Goal: Task Accomplishment & Management: Complete application form

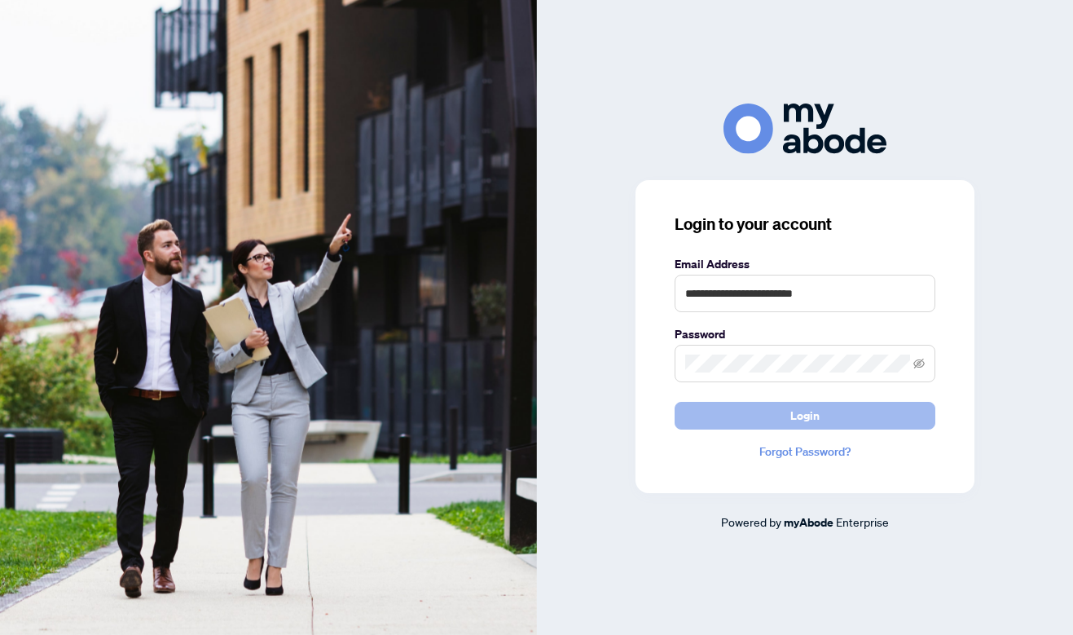
click at [839, 418] on button "Login" at bounding box center [805, 416] width 261 height 28
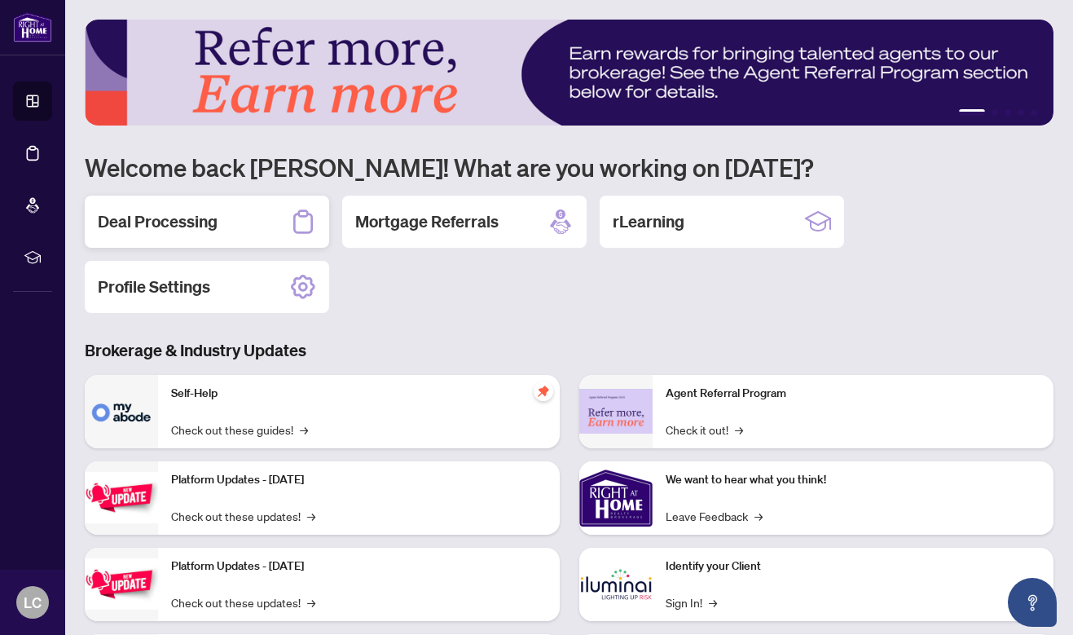
click at [216, 209] on div "Deal Processing" at bounding box center [207, 222] width 244 height 52
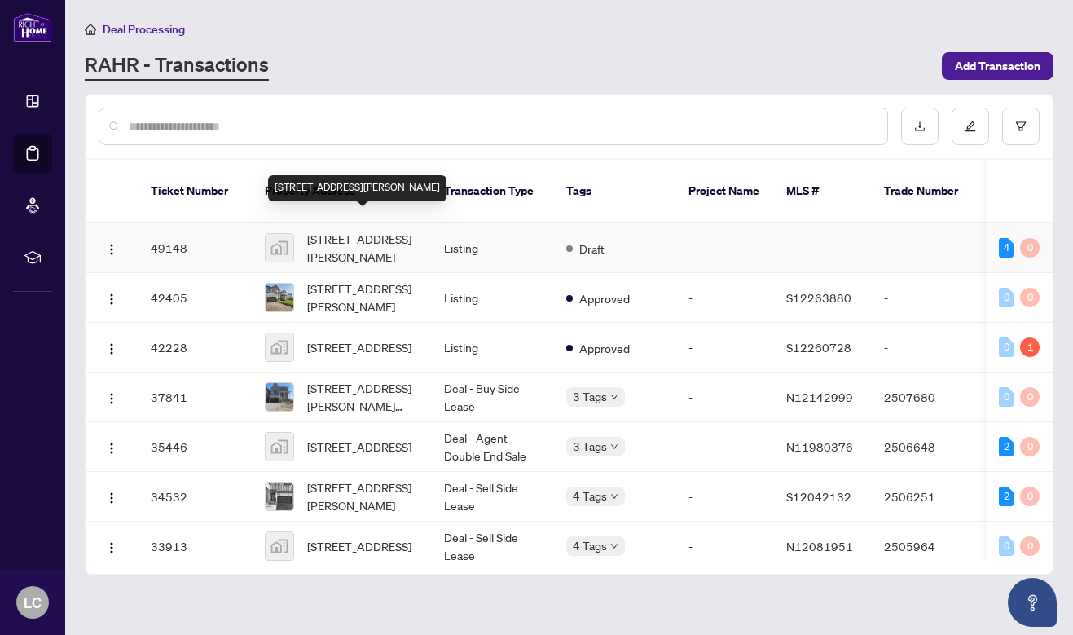
click at [372, 230] on span "167 Margaret Street, Angus, ON, Canada" at bounding box center [362, 248] width 111 height 36
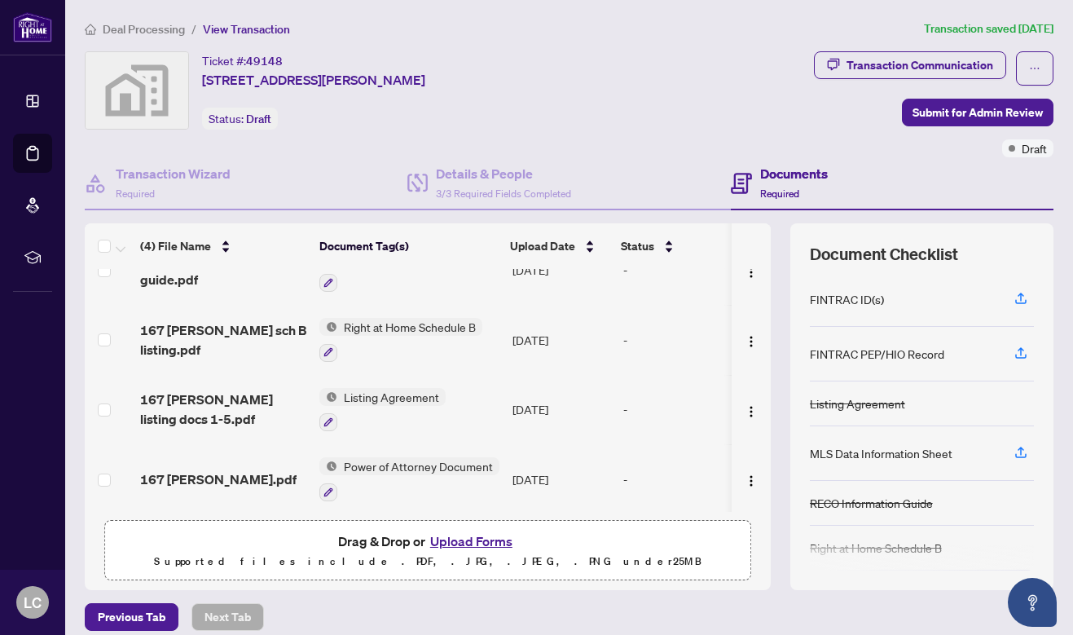
scroll to position [71, 0]
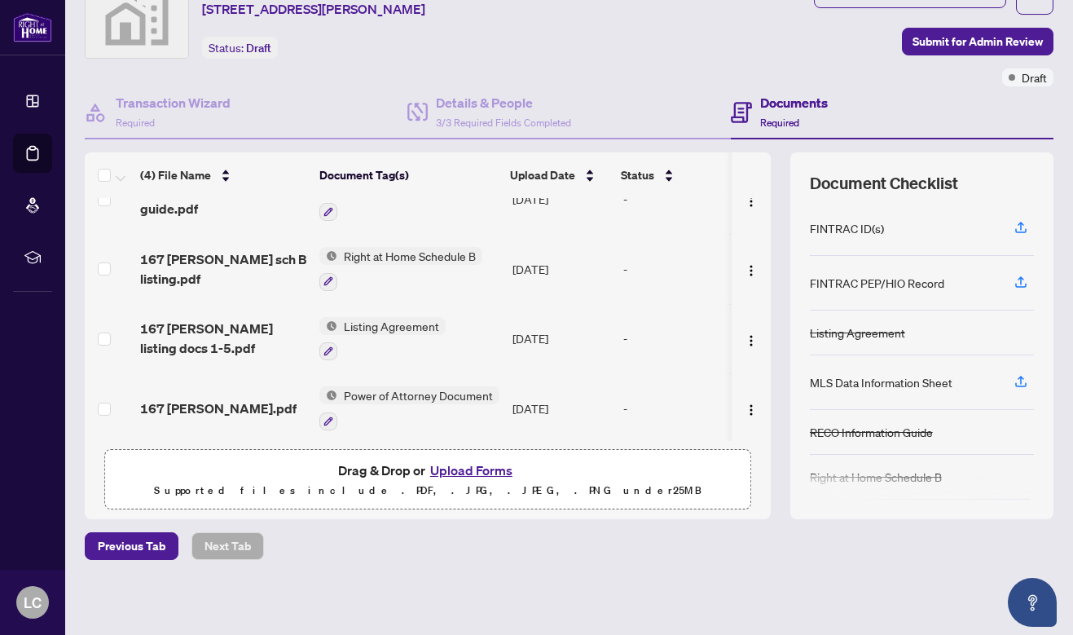
click at [451, 464] on button "Upload Forms" at bounding box center [471, 470] width 92 height 21
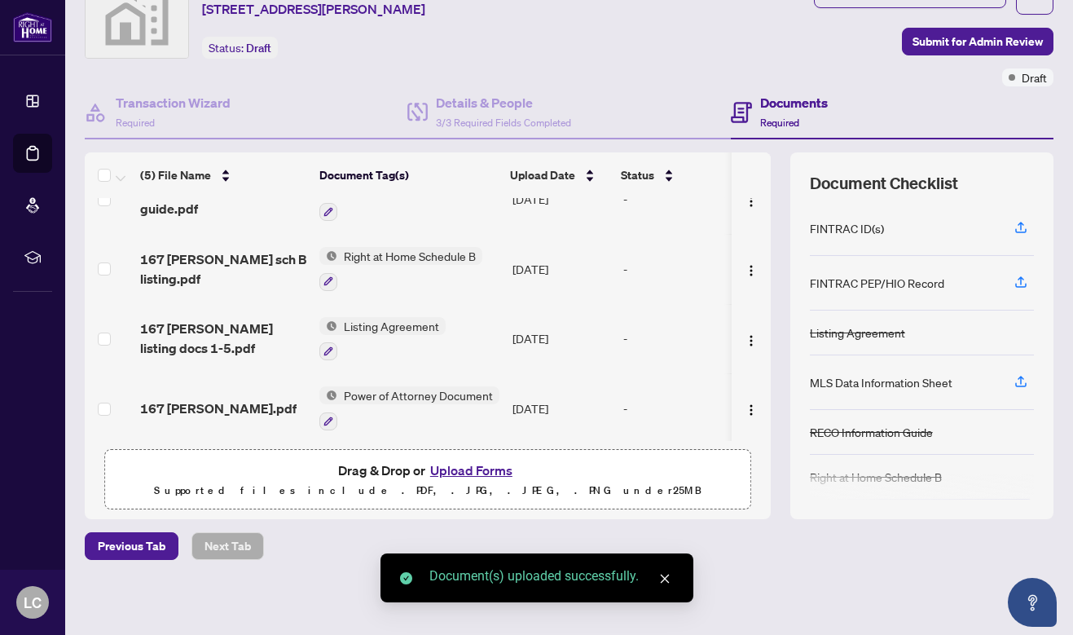
scroll to position [0, 0]
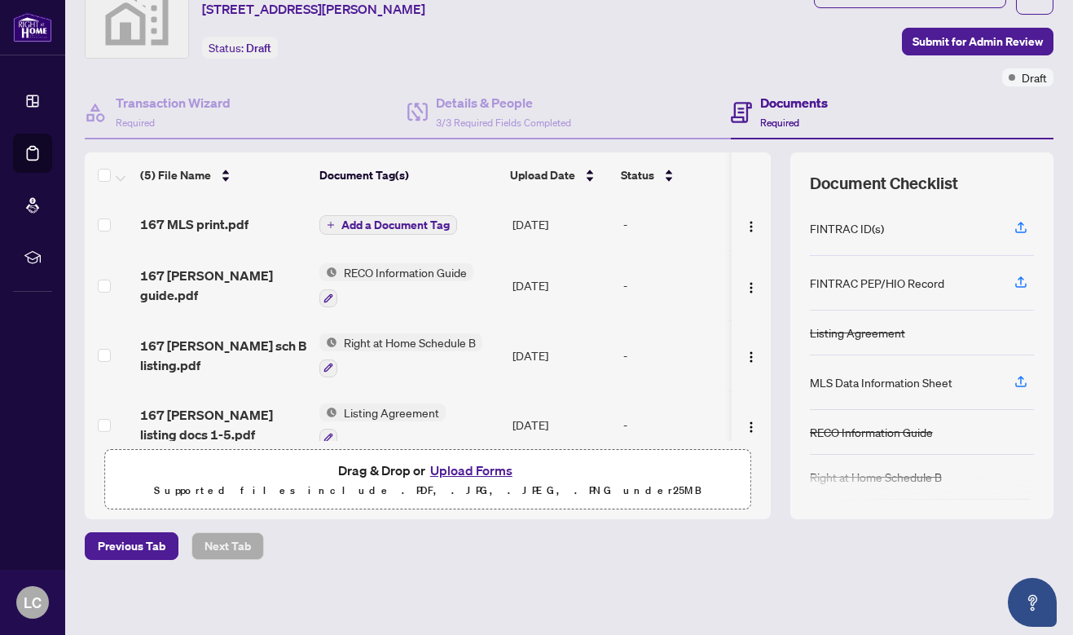
click at [350, 221] on span "Add a Document Tag" at bounding box center [395, 224] width 108 height 11
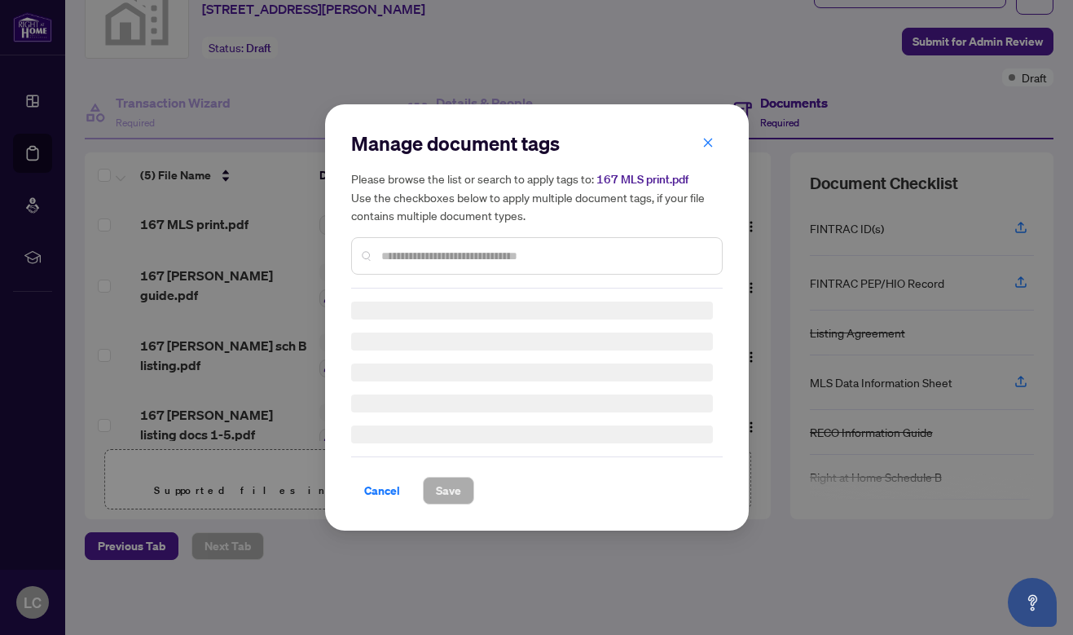
click at [412, 257] on input "text" at bounding box center [545, 256] width 328 height 18
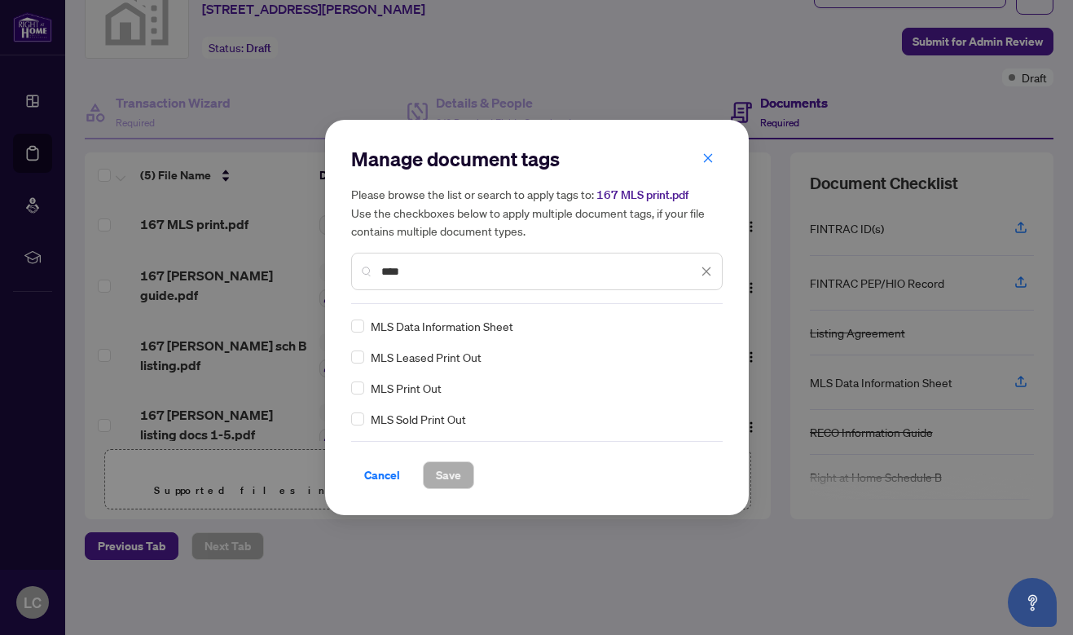
type input "***"
click at [424, 386] on span "MLS Print Out" at bounding box center [406, 388] width 71 height 18
click at [442, 474] on span "Save" at bounding box center [448, 475] width 25 height 26
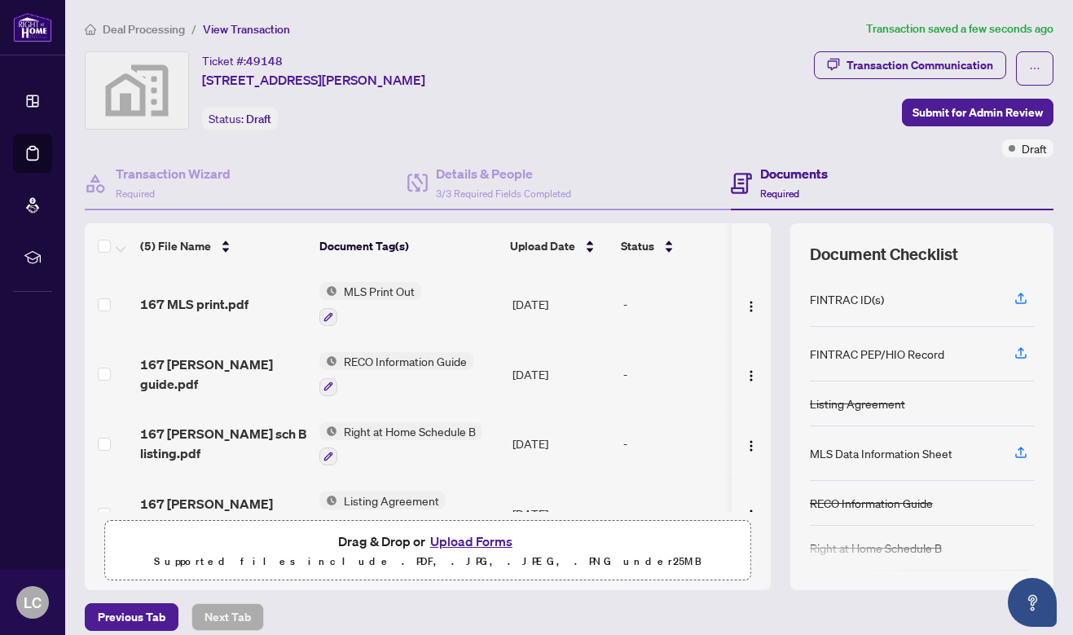
click at [481, 536] on button "Upload Forms" at bounding box center [471, 540] width 92 height 21
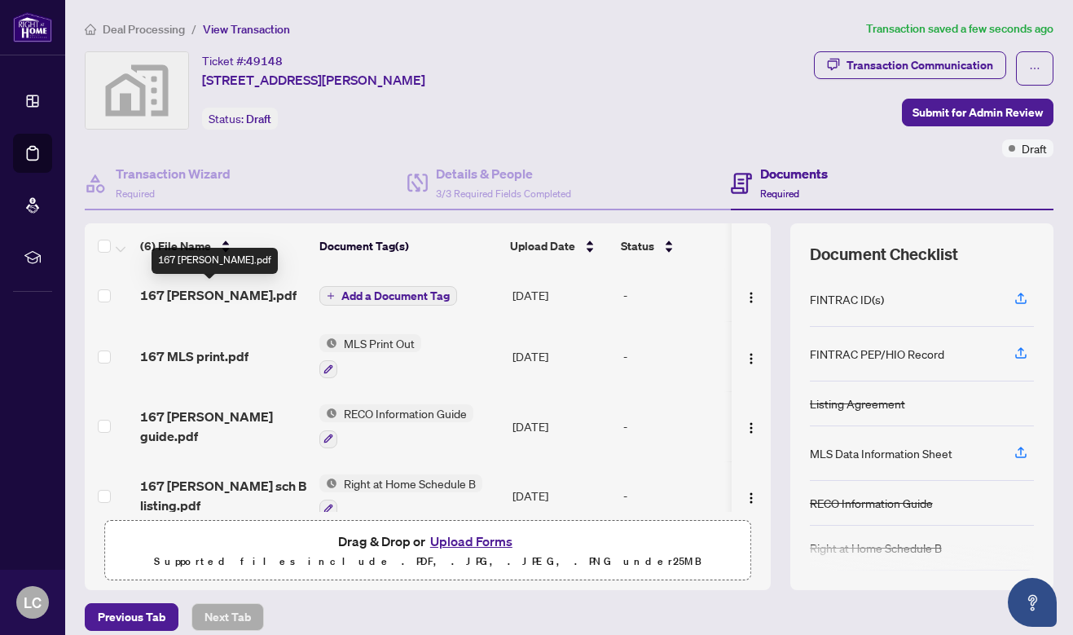
click at [207, 292] on span "167 Margaret TREB.pdf" at bounding box center [218, 295] width 156 height 20
click at [426, 293] on span "Add a Document Tag" at bounding box center [395, 295] width 108 height 11
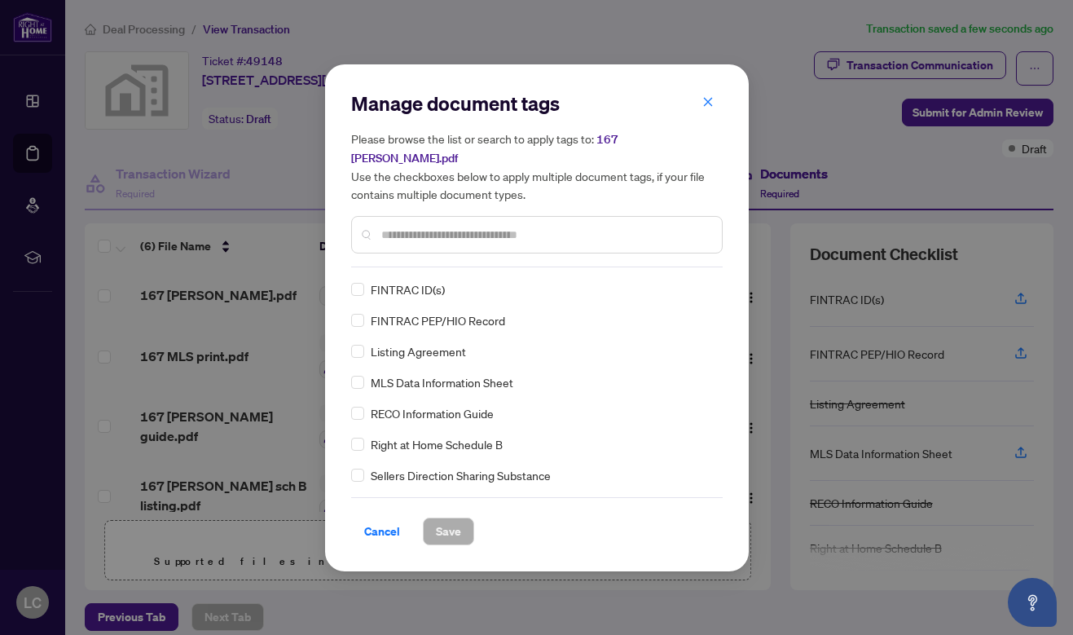
click at [429, 226] on input "text" at bounding box center [545, 235] width 328 height 18
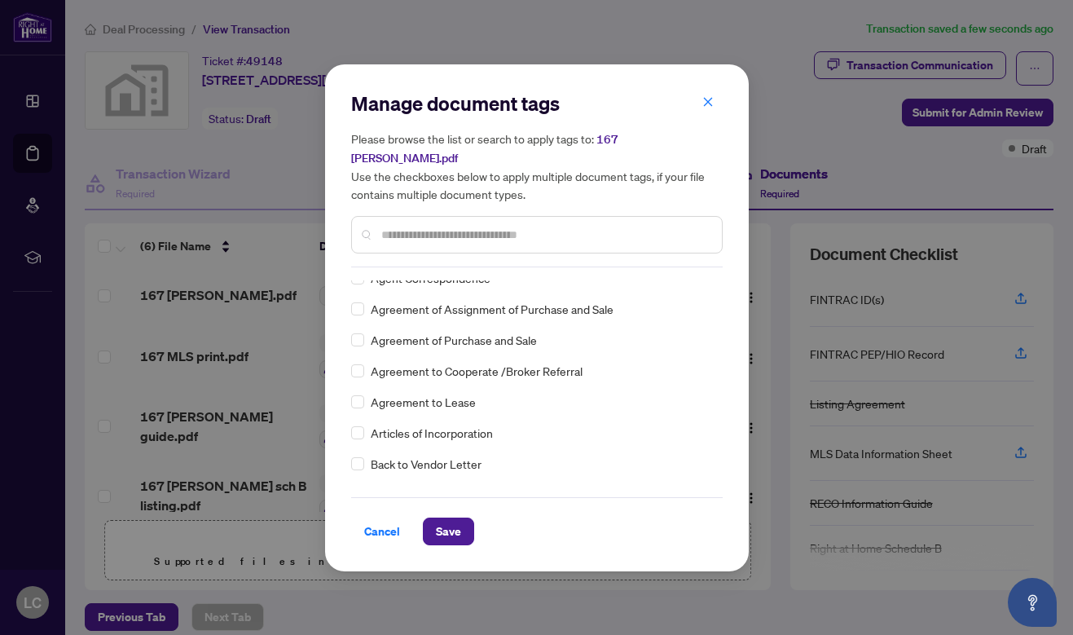
click at [448, 226] on input "text" at bounding box center [545, 235] width 328 height 18
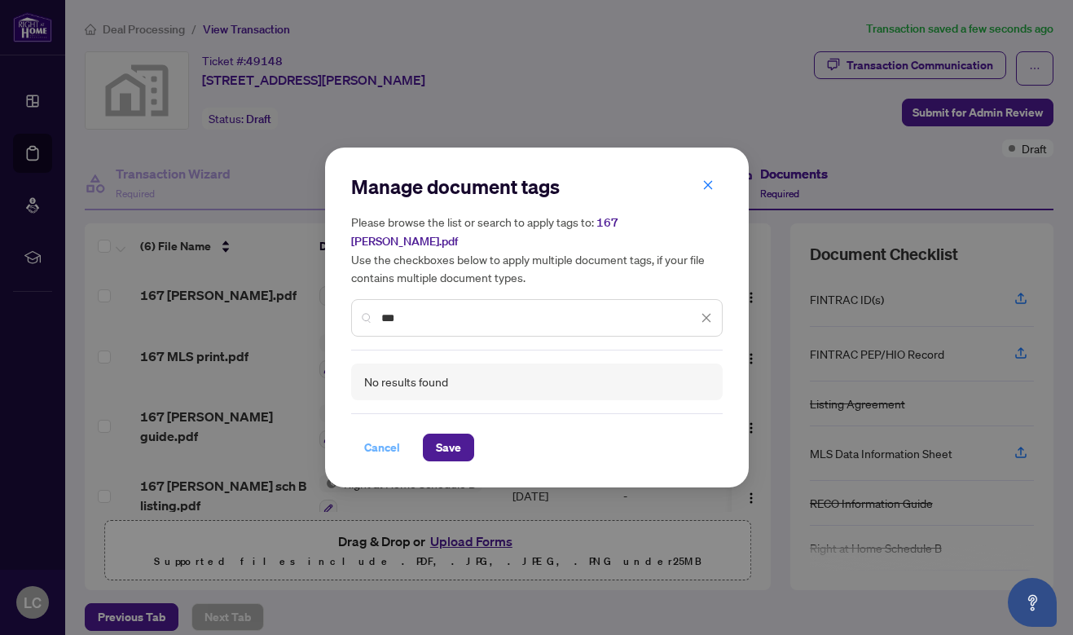
type input "***"
click at [372, 435] on span "Cancel" at bounding box center [382, 447] width 36 height 26
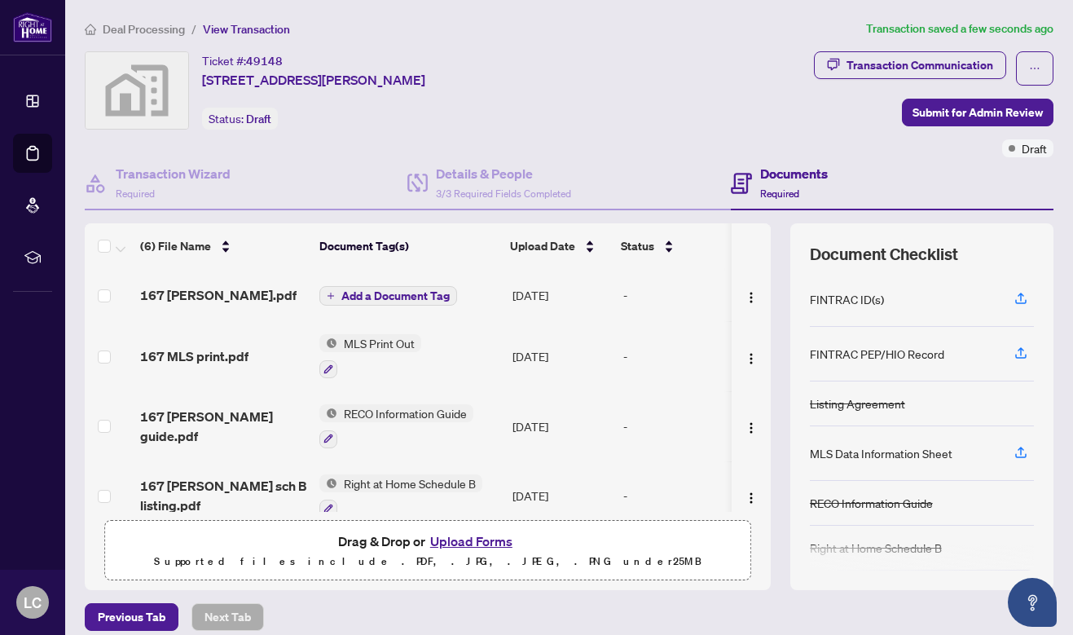
click at [370, 293] on span "Add a Document Tag" at bounding box center [395, 295] width 108 height 11
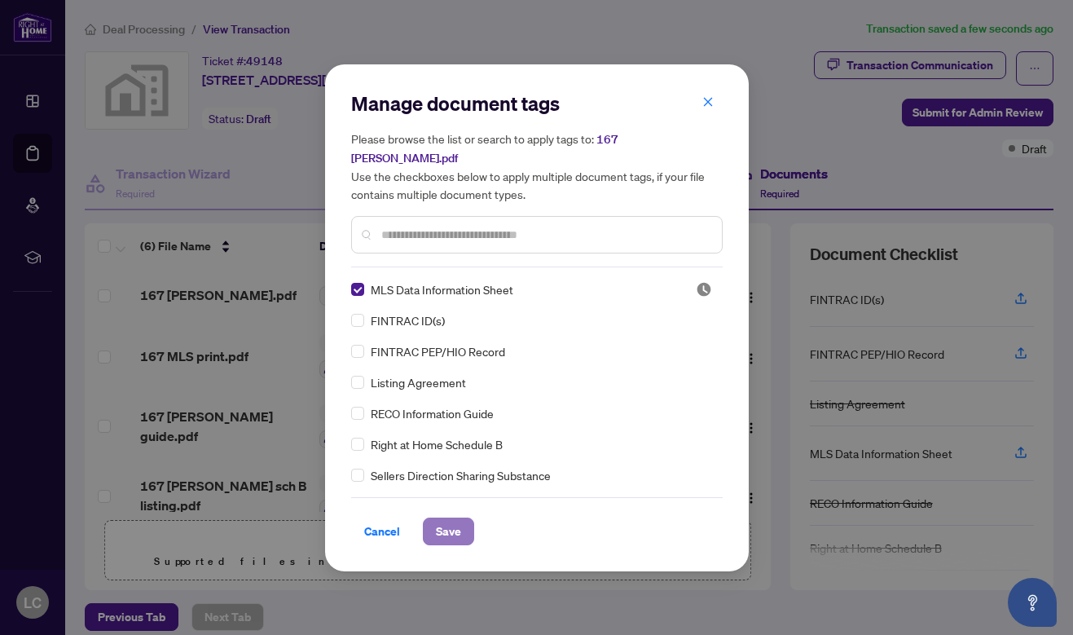
click at [440, 518] on span "Save" at bounding box center [448, 531] width 25 height 26
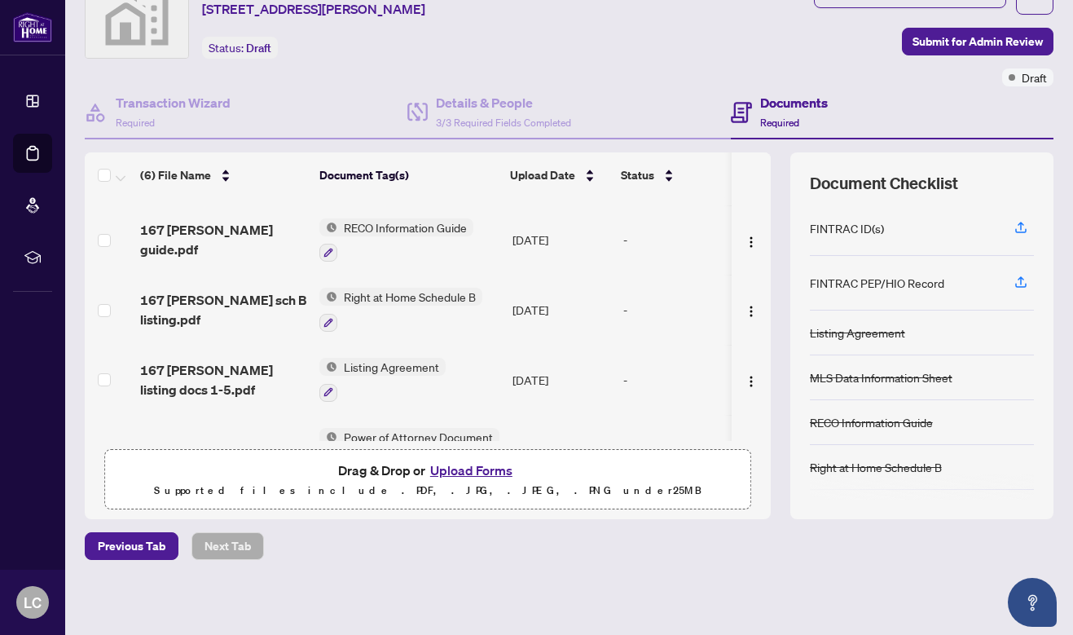
scroll to position [172, 0]
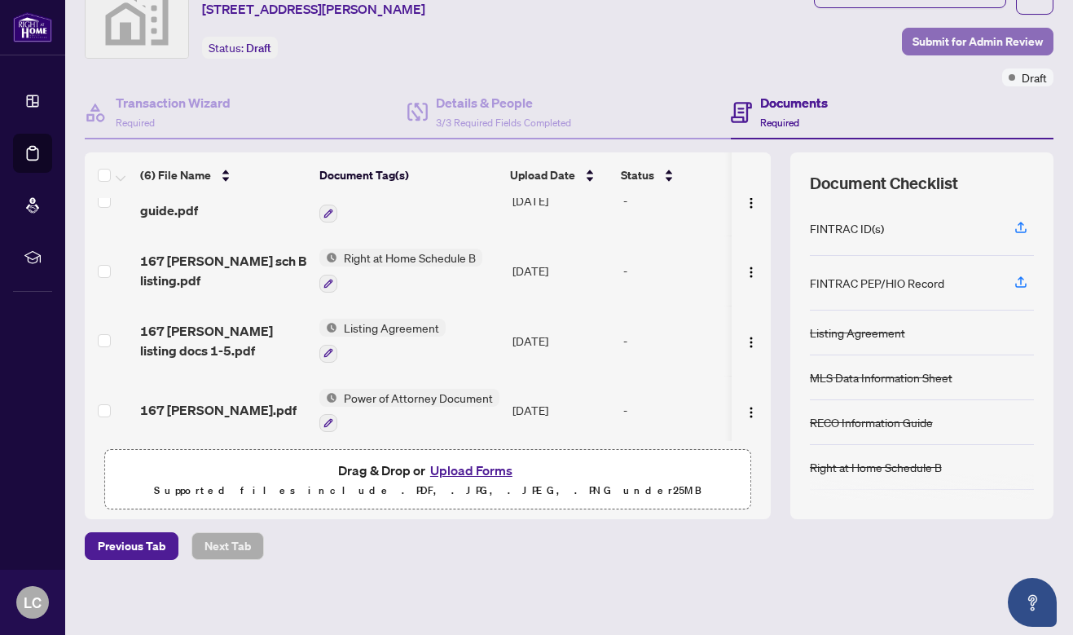
click at [979, 42] on span "Submit for Admin Review" at bounding box center [978, 42] width 130 height 26
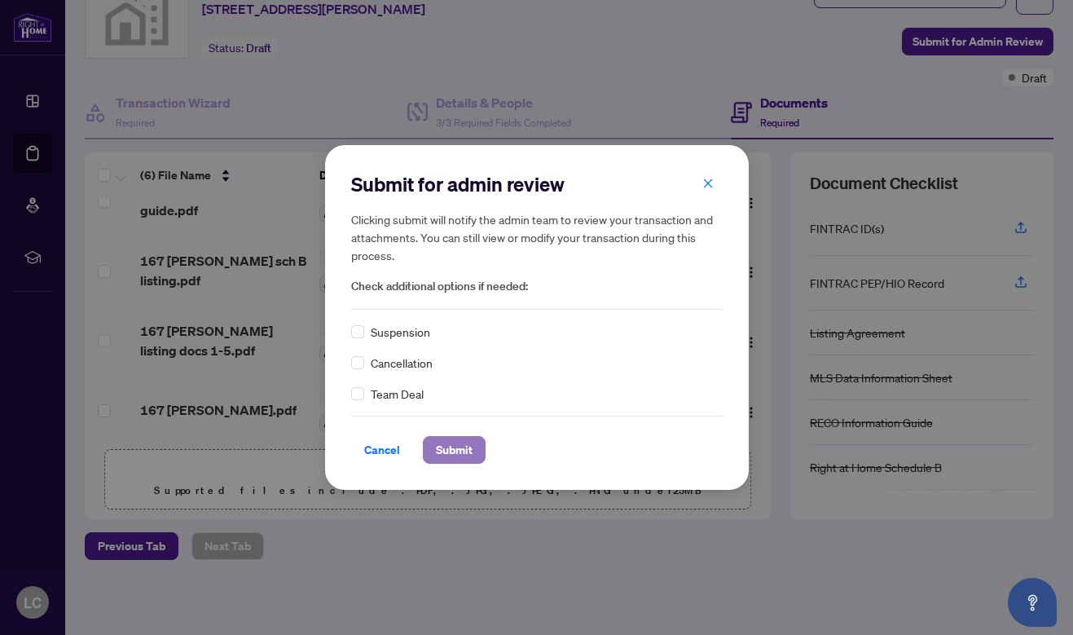
click at [470, 440] on span "Submit" at bounding box center [454, 450] width 37 height 26
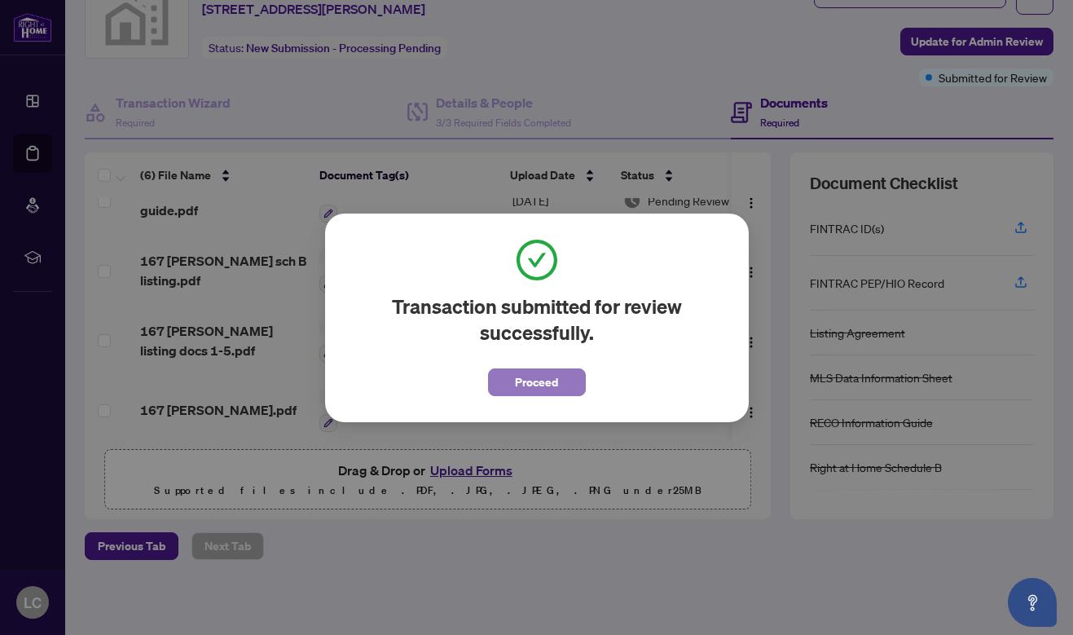
click at [554, 371] on span "Proceed" at bounding box center [536, 382] width 43 height 26
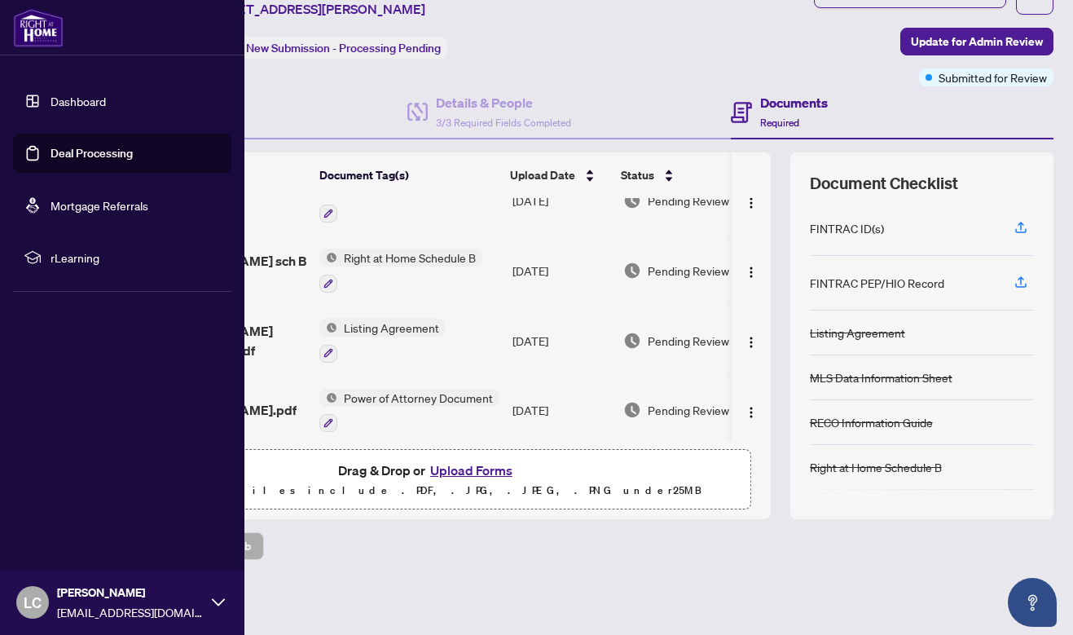
click at [80, 155] on link "Deal Processing" at bounding box center [92, 153] width 82 height 15
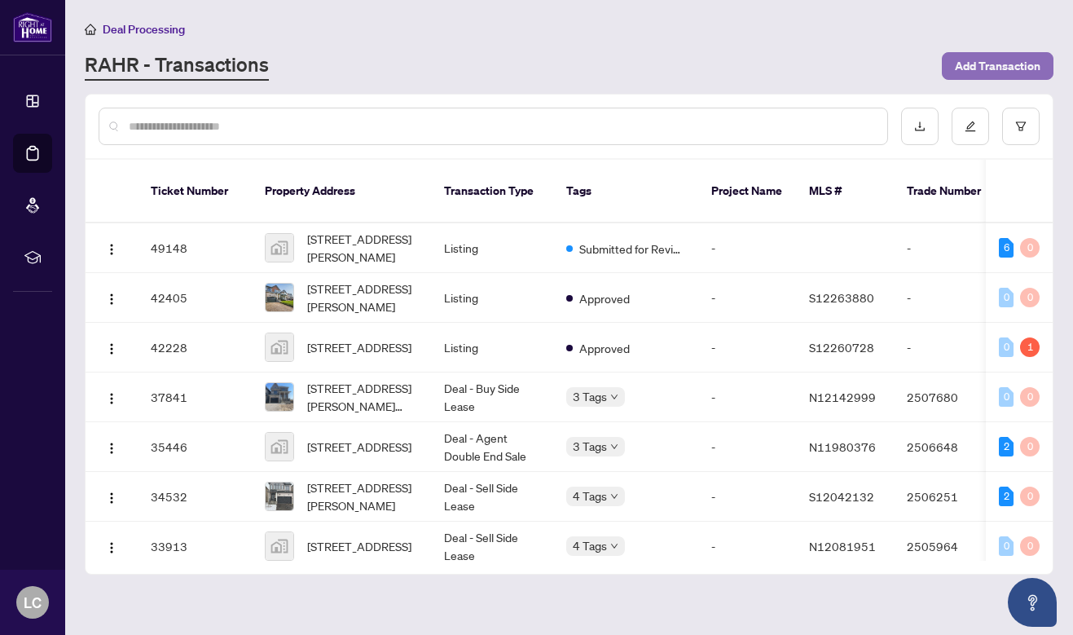
click at [1015, 60] on span "Add Transaction" at bounding box center [998, 66] width 86 height 26
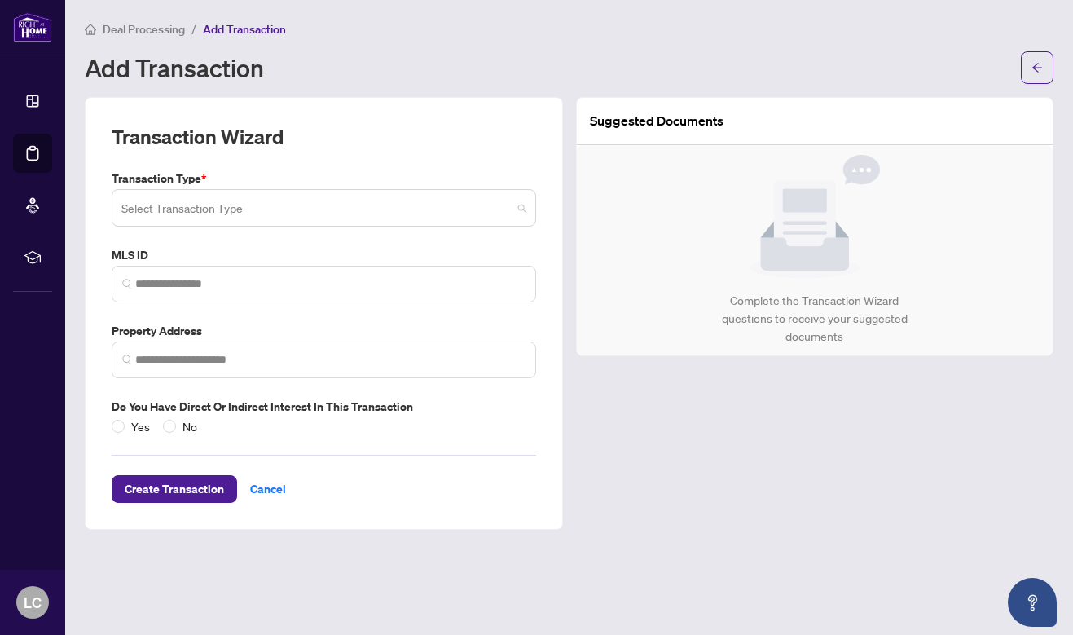
click at [232, 195] on input "search" at bounding box center [316, 210] width 390 height 36
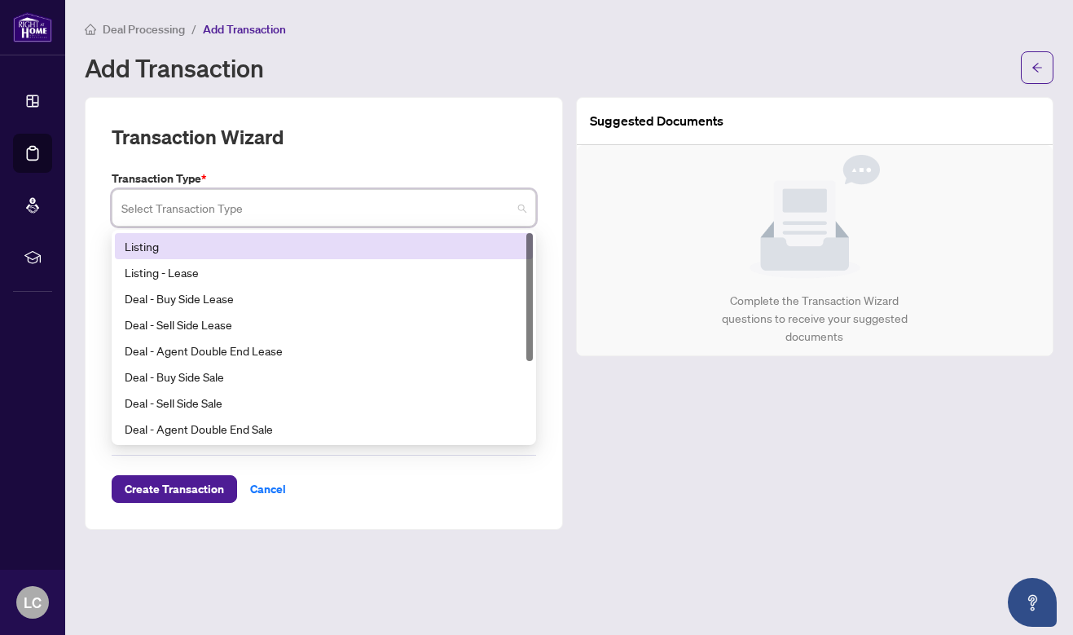
click at [245, 257] on div "Listing" at bounding box center [324, 246] width 418 height 26
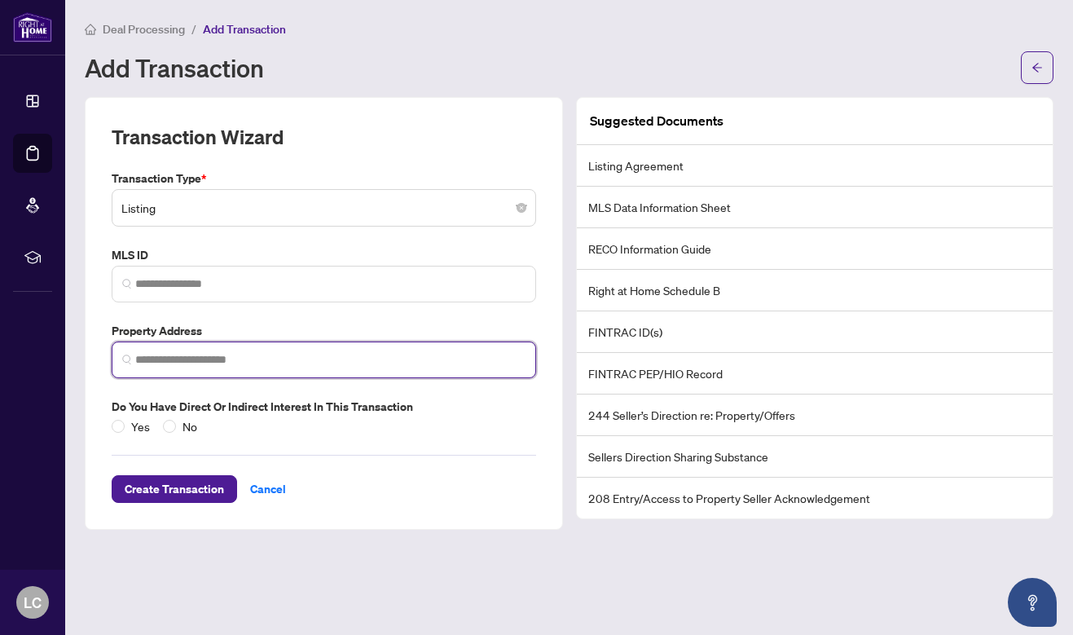
click at [223, 359] on input "search" at bounding box center [330, 359] width 390 height 17
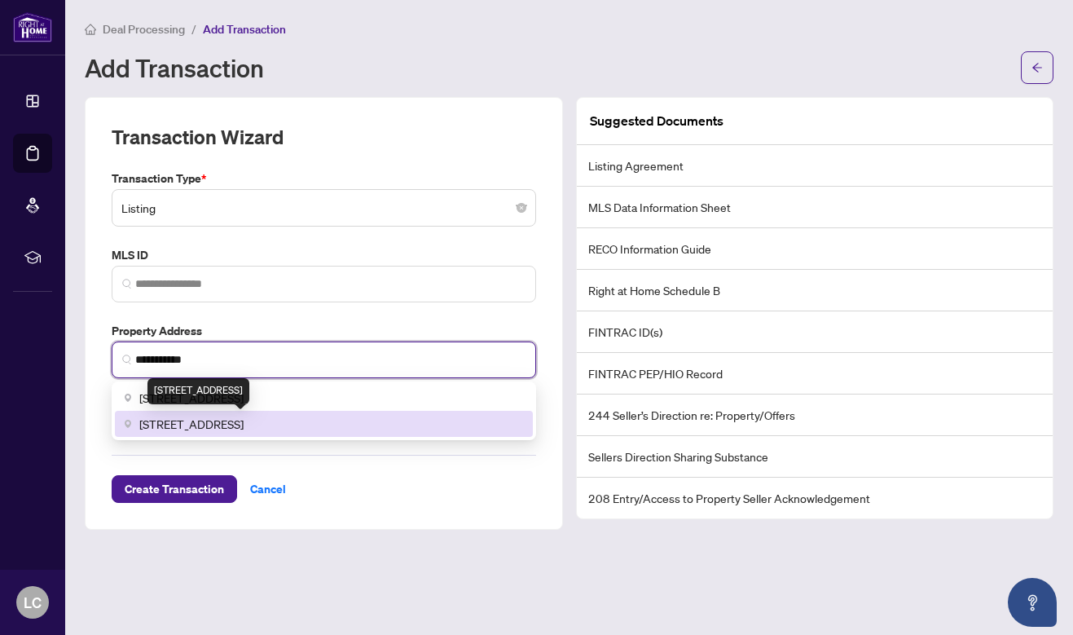
click at [244, 420] on span "8 Nicort Rd, Wasaga Beach, ON, Canada" at bounding box center [191, 424] width 104 height 18
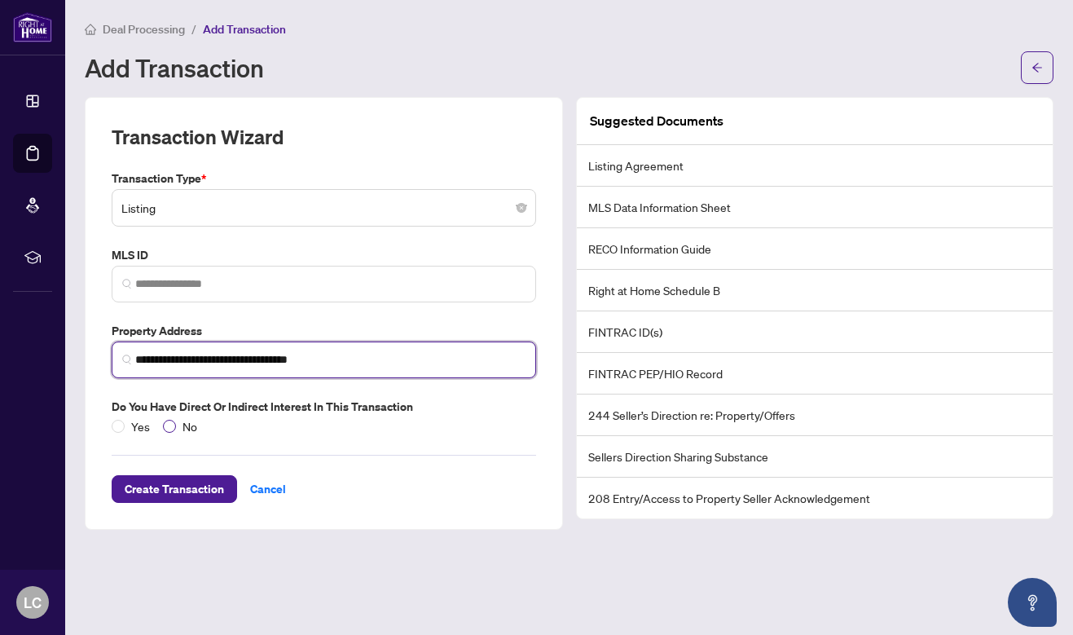
type input "**********"
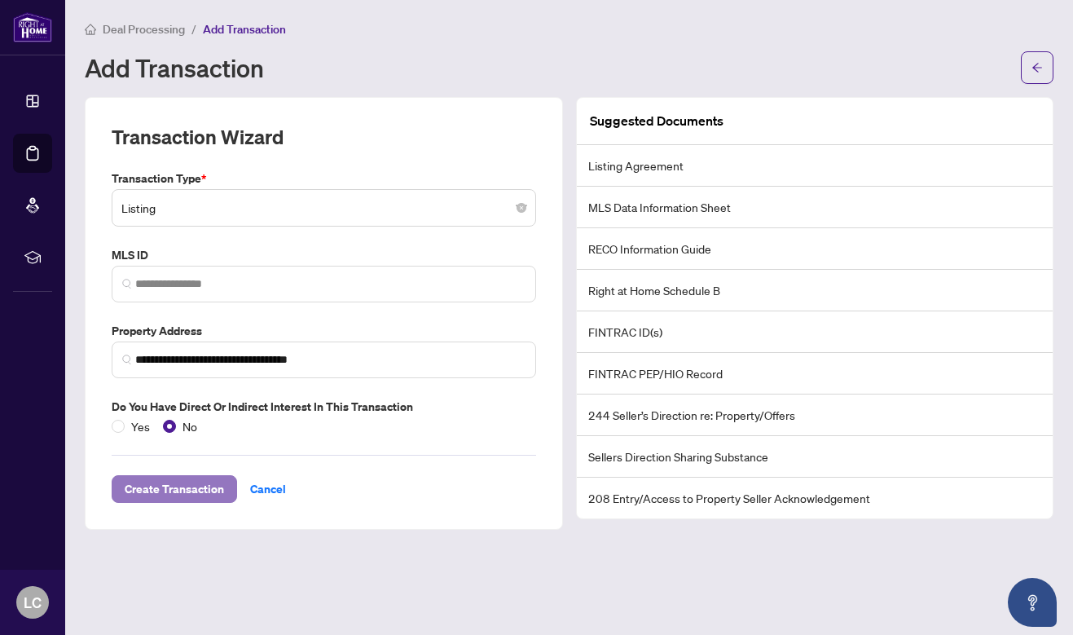
click at [195, 483] on span "Create Transaction" at bounding box center [174, 489] width 99 height 26
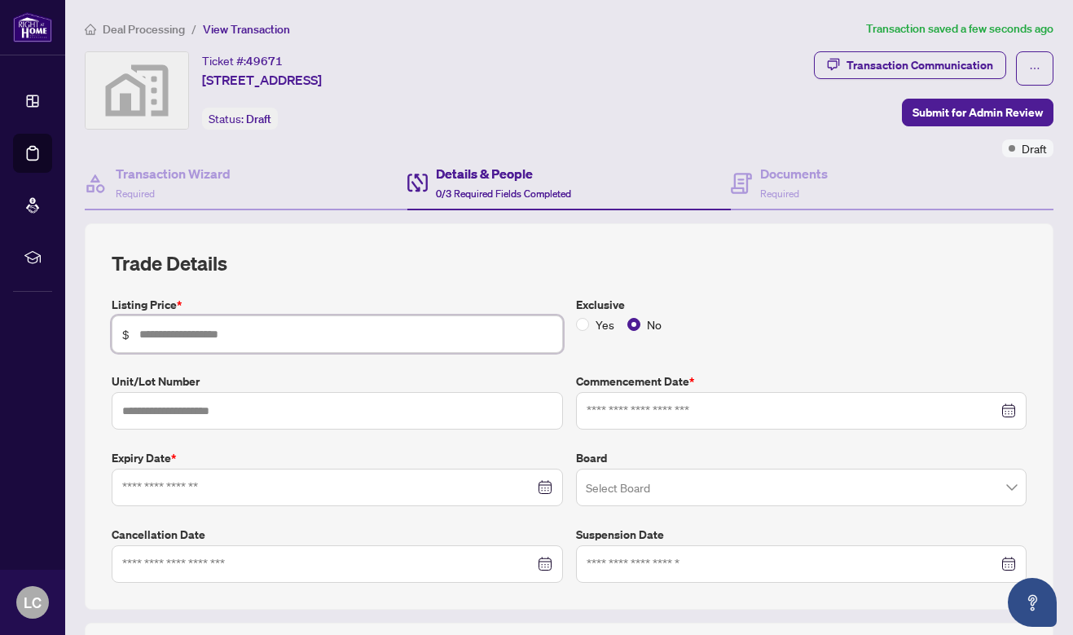
click at [187, 334] on input "text" at bounding box center [345, 334] width 413 height 18
type input "*******"
click at [295, 486] on input at bounding box center [328, 487] width 412 height 18
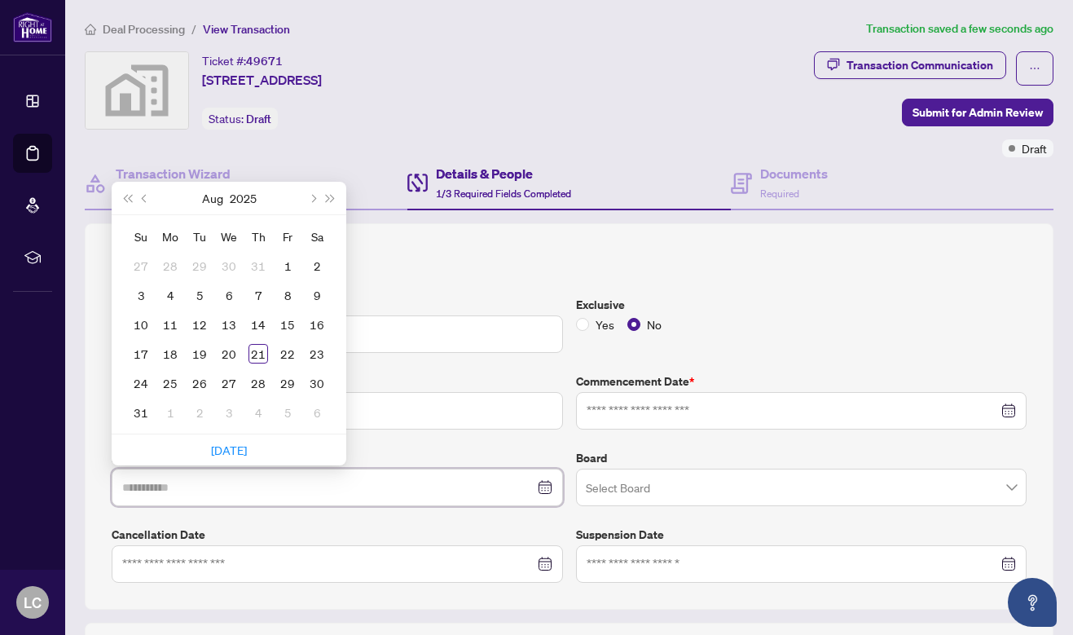
type input "**********"
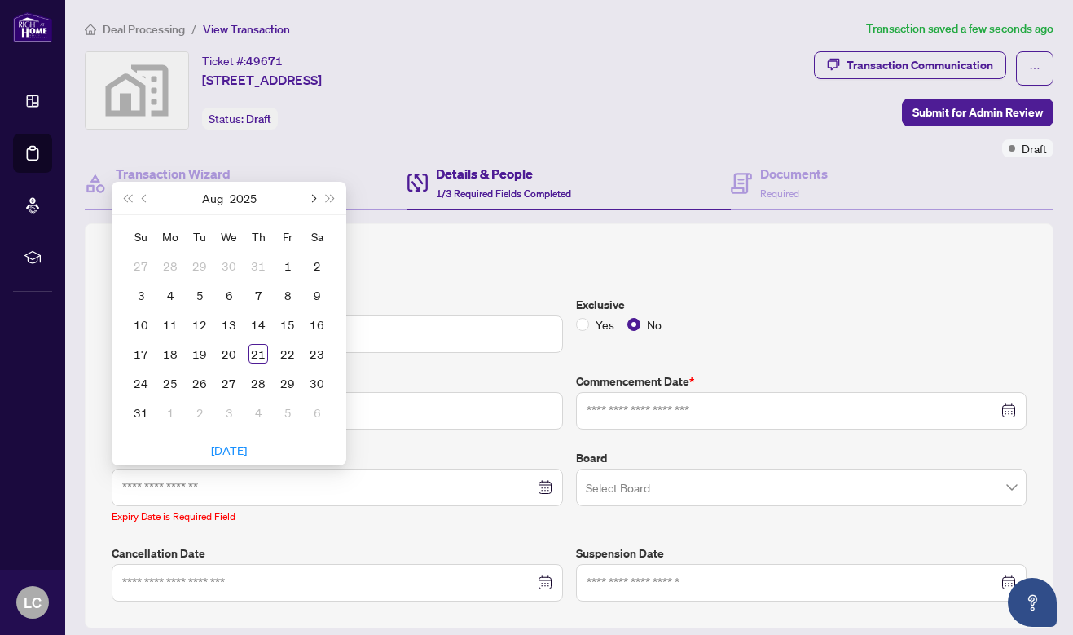
click at [310, 195] on button "Next month (PageDown)" at bounding box center [312, 198] width 18 height 33
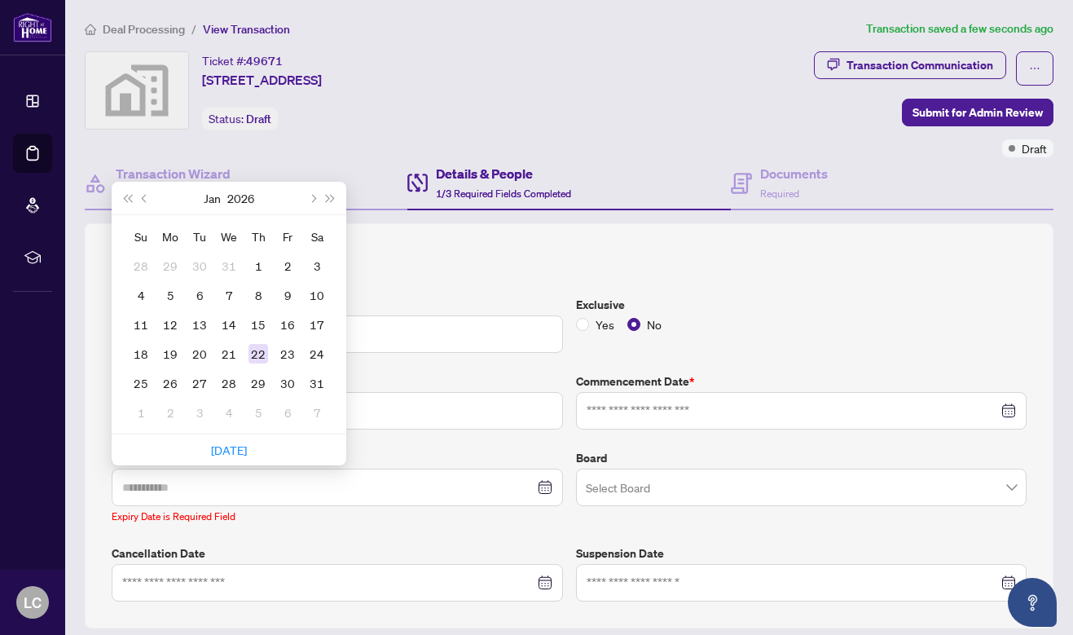
type input "**********"
click at [253, 351] on div "22" at bounding box center [259, 354] width 20 height 20
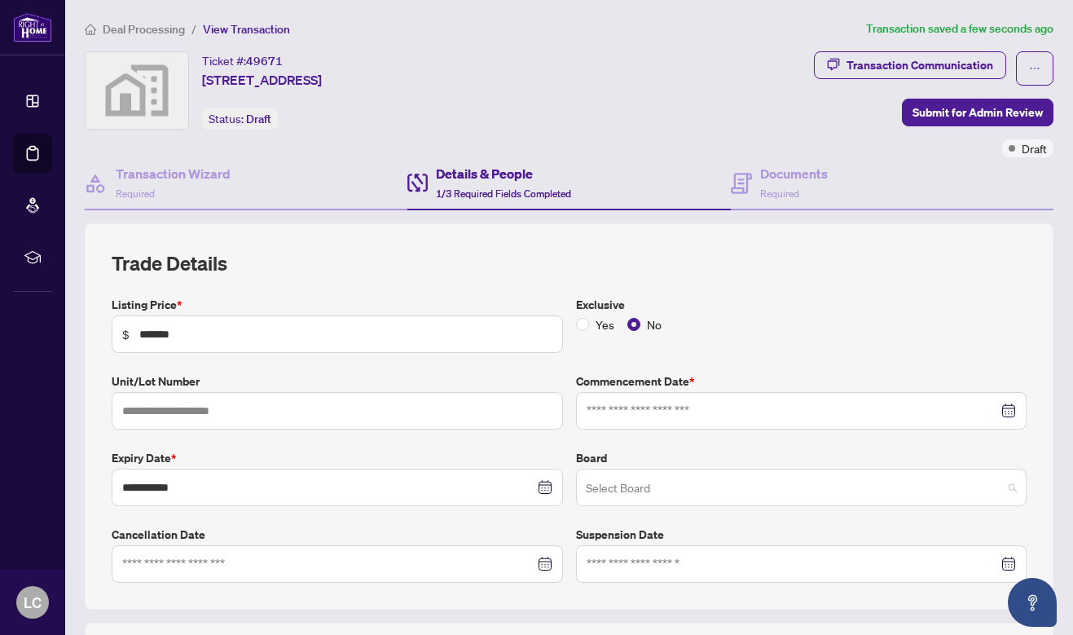
click at [672, 490] on input "search" at bounding box center [794, 490] width 417 height 36
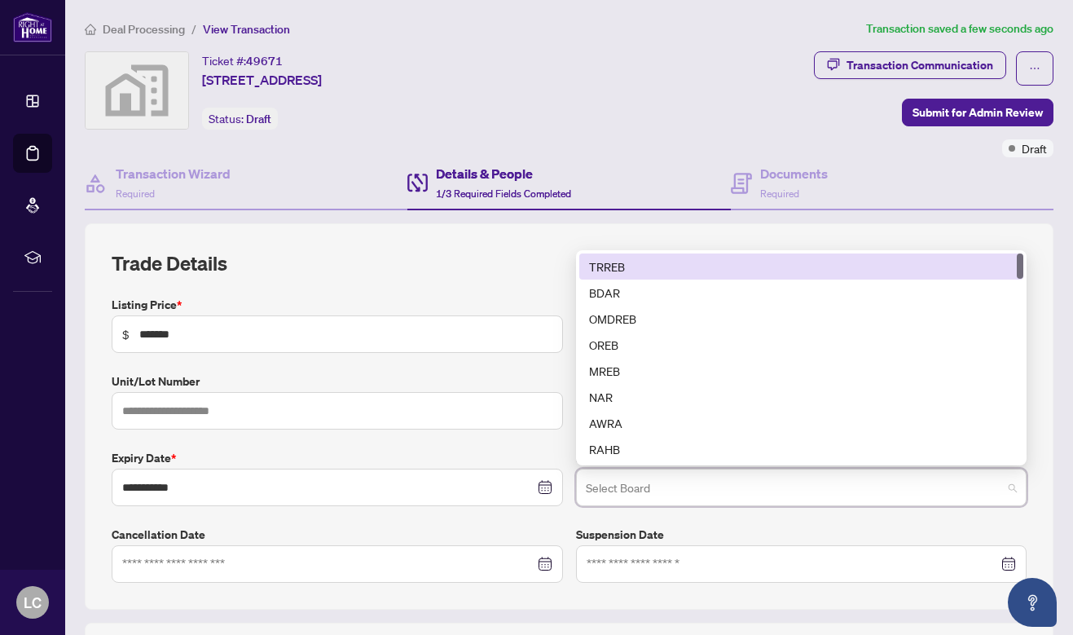
click at [663, 272] on div "TRREB" at bounding box center [801, 266] width 425 height 18
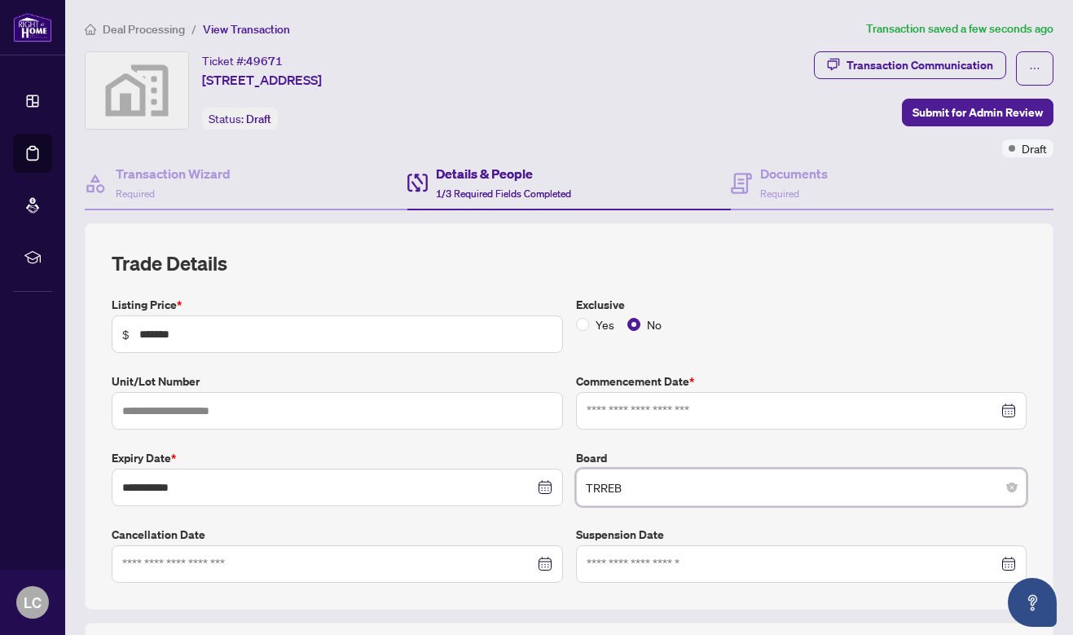
click at [693, 397] on div at bounding box center [801, 410] width 451 height 37
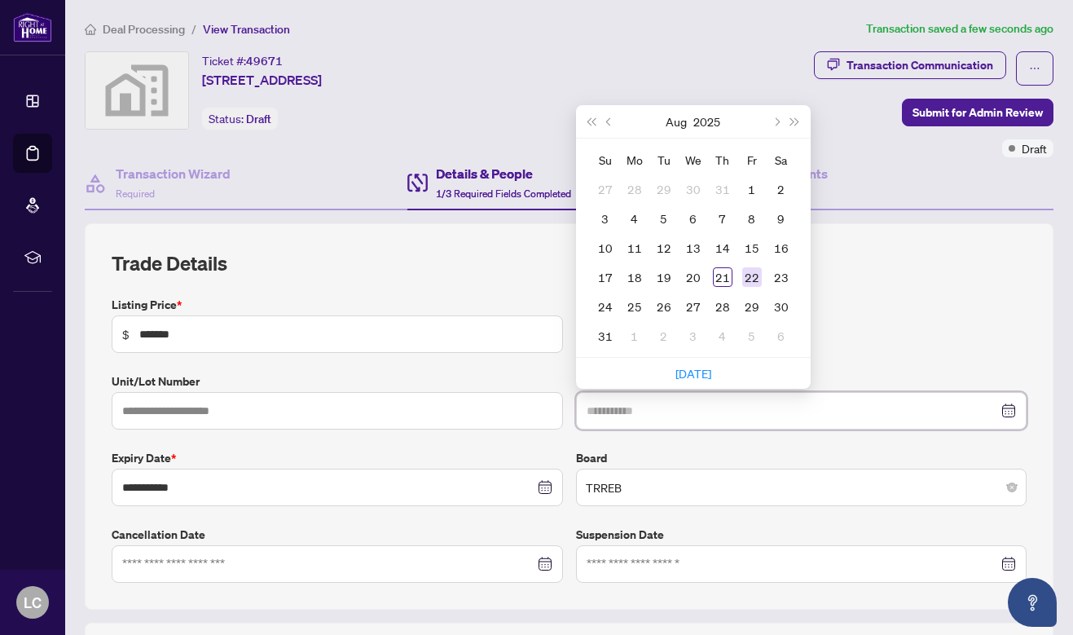
type input "**********"
click at [755, 271] on div "22" at bounding box center [752, 277] width 20 height 20
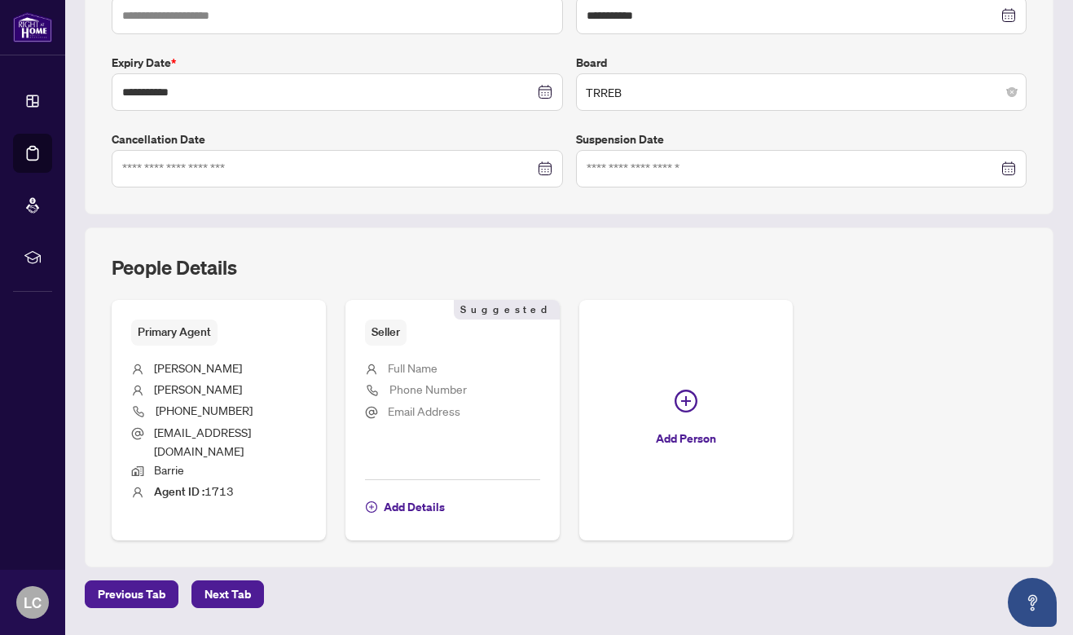
scroll to position [427, 0]
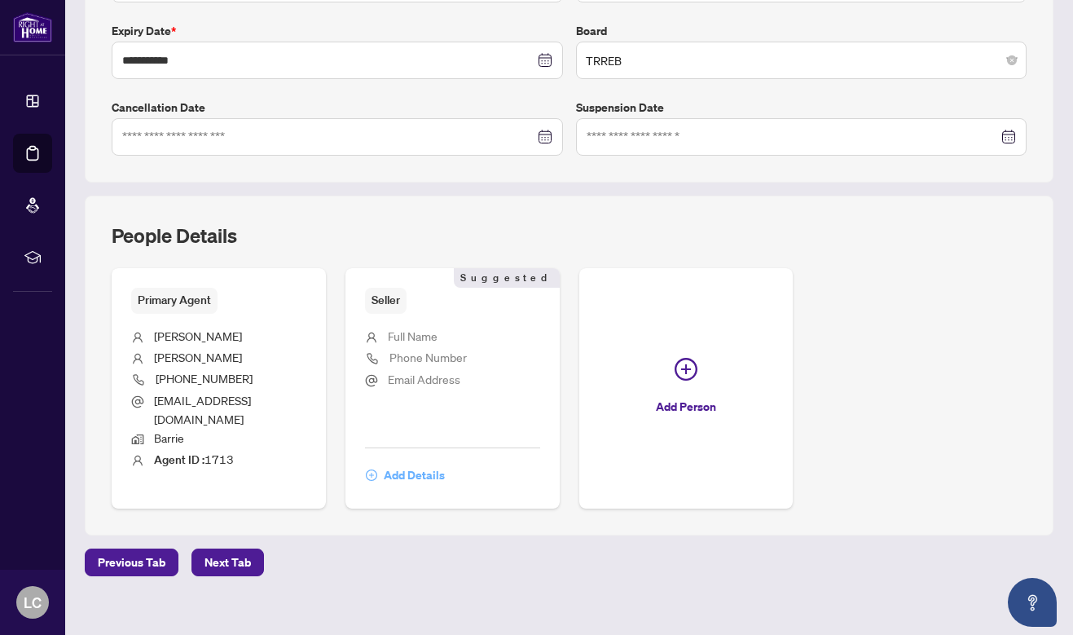
click at [424, 462] on span "Add Details" at bounding box center [414, 475] width 61 height 26
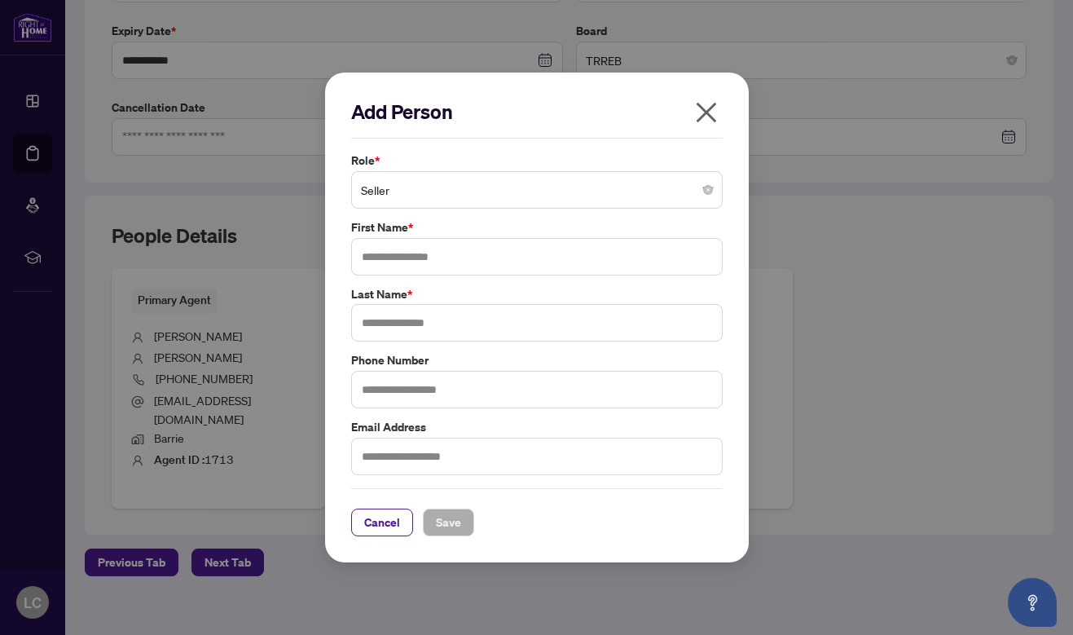
click at [584, 183] on span "Seller" at bounding box center [537, 189] width 352 height 31
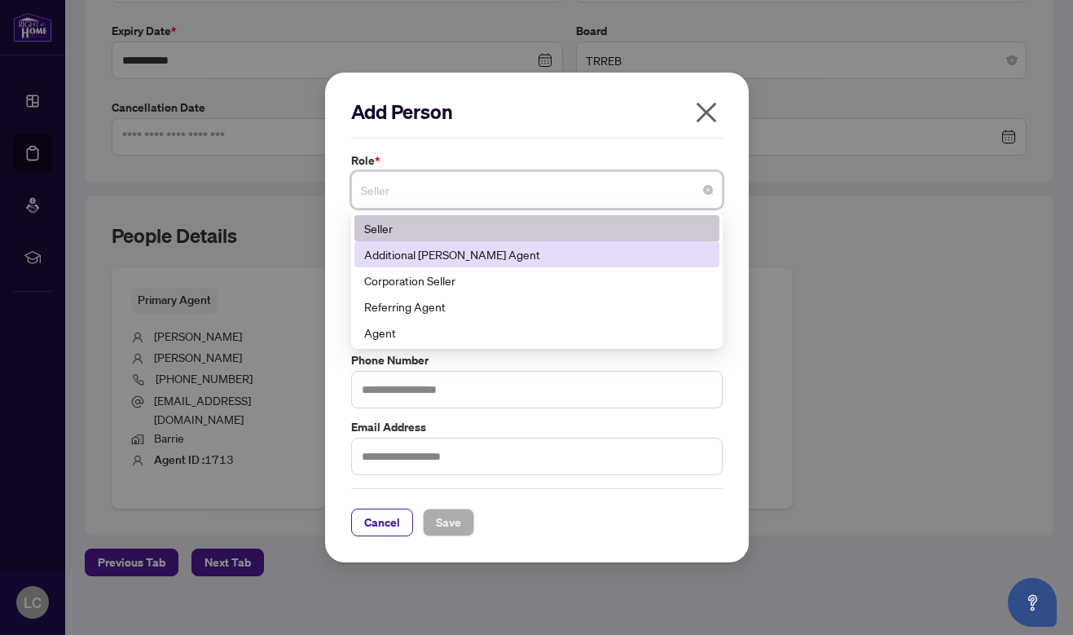
click at [555, 251] on div "Additional RAHR Agent" at bounding box center [536, 254] width 345 height 18
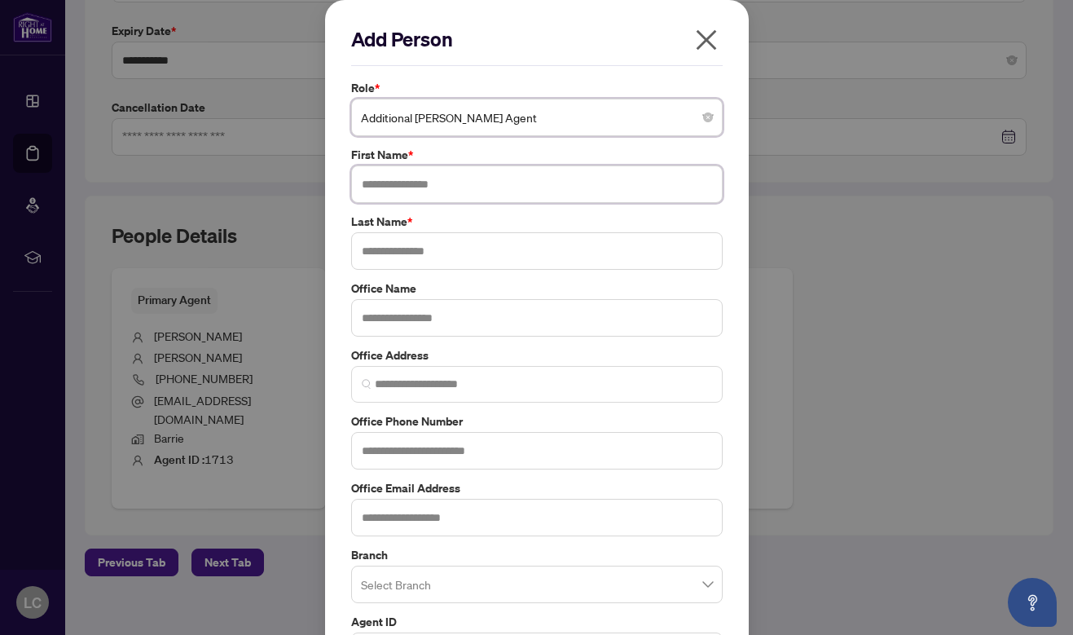
click at [456, 185] on input "text" at bounding box center [537, 183] width 372 height 37
type input "****"
type input "********"
click at [737, 276] on div "Add Person Role * Additional RAHR Agent 1 10 141 Seller Additional RAHR Agent C…" at bounding box center [537, 378] width 424 height 757
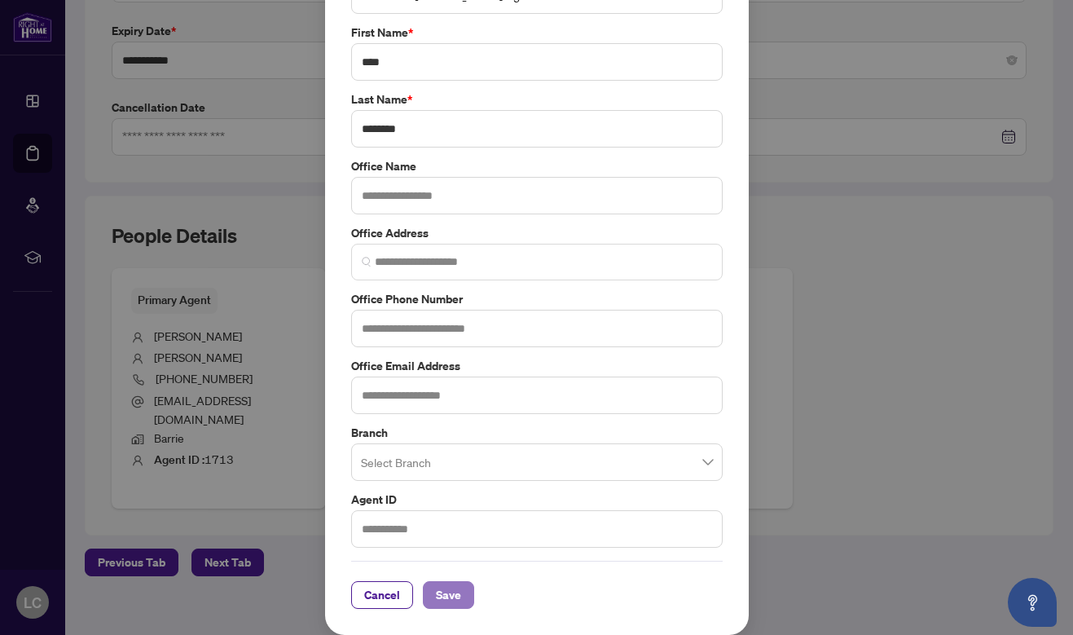
click at [451, 593] on span "Save" at bounding box center [448, 595] width 25 height 26
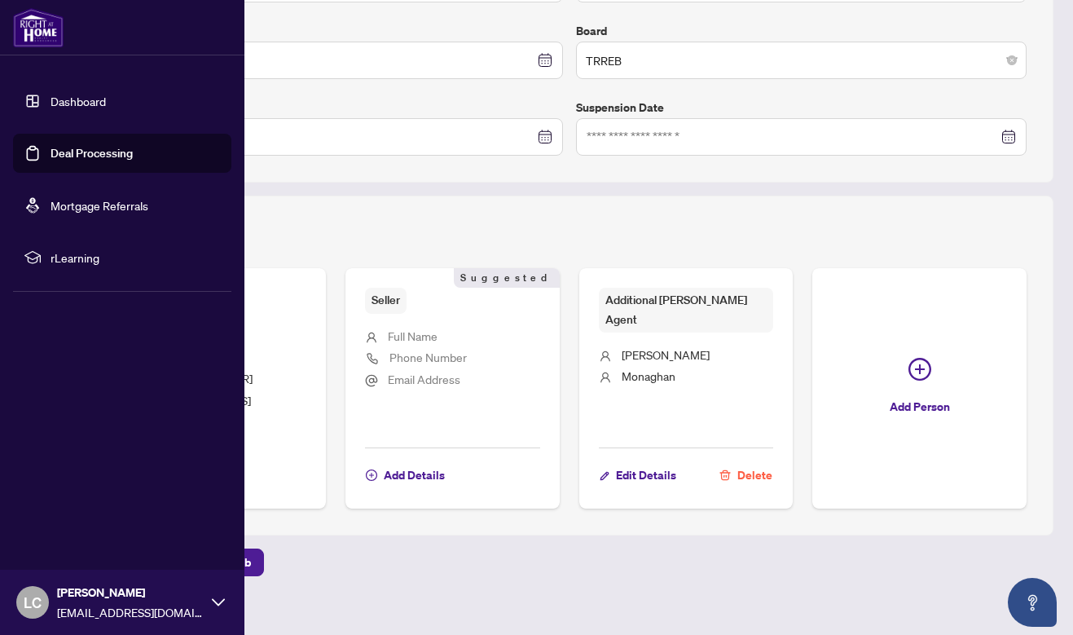
click at [51, 152] on link "Deal Processing" at bounding box center [92, 153] width 82 height 15
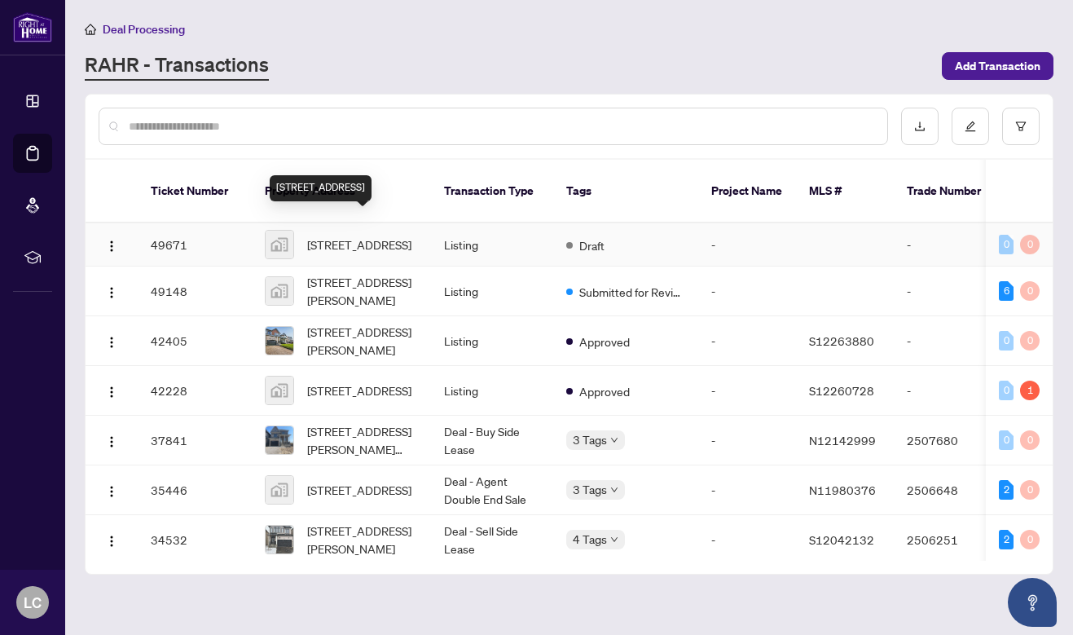
click at [368, 235] on span "8 Nicort Rd, Wasaga Beach, ON, Canada" at bounding box center [359, 244] width 104 height 18
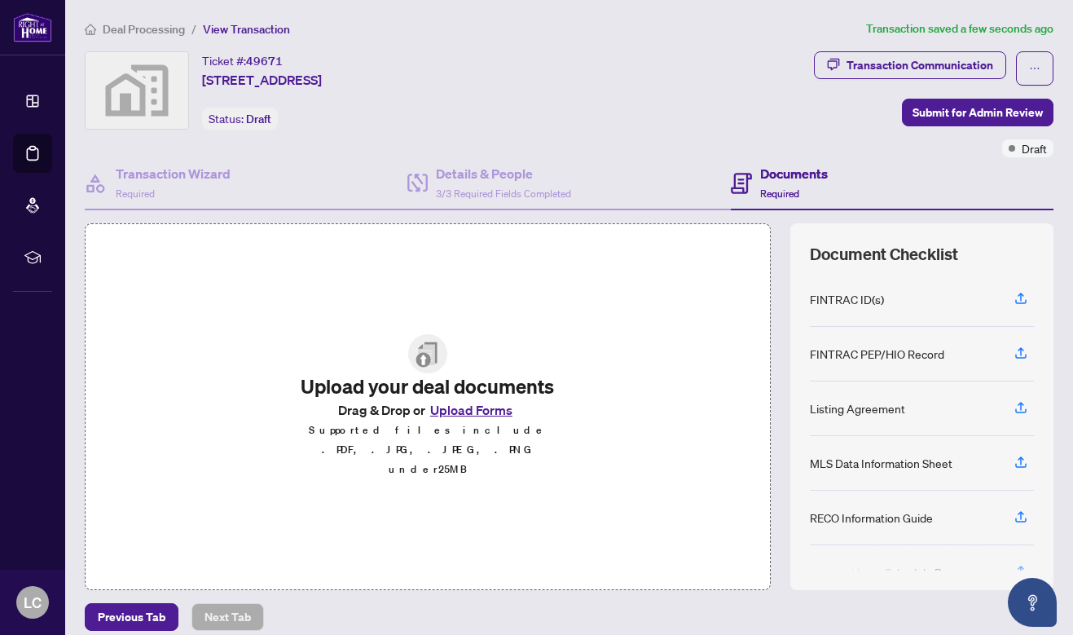
click at [470, 420] on button "Upload Forms" at bounding box center [471, 409] width 92 height 21
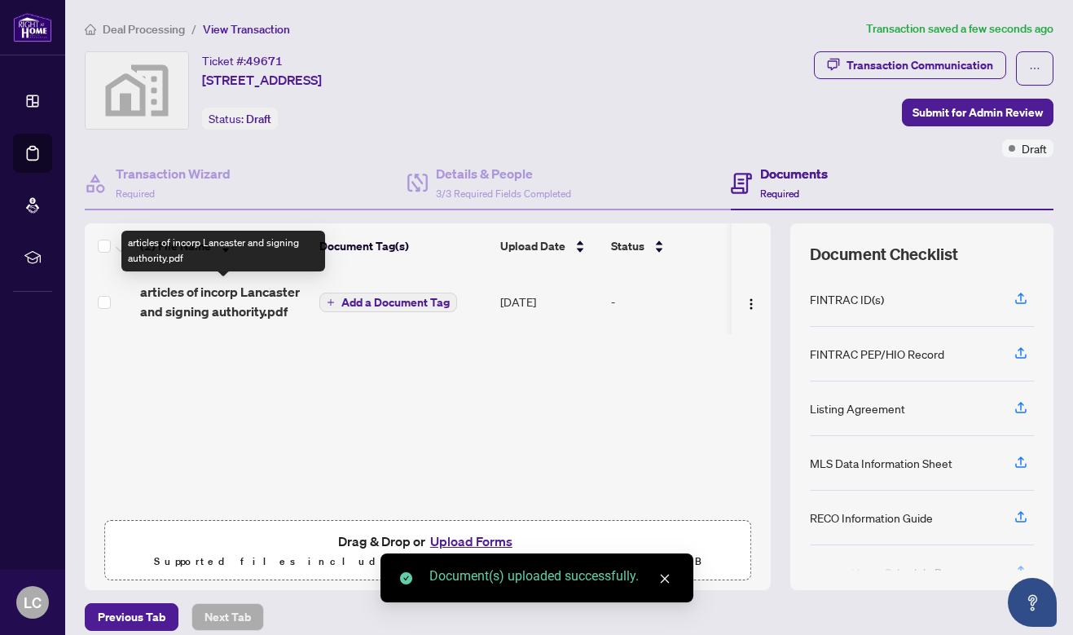
click at [199, 290] on span "articles of incorp Lancaster and signing authority.pdf" at bounding box center [223, 301] width 166 height 39
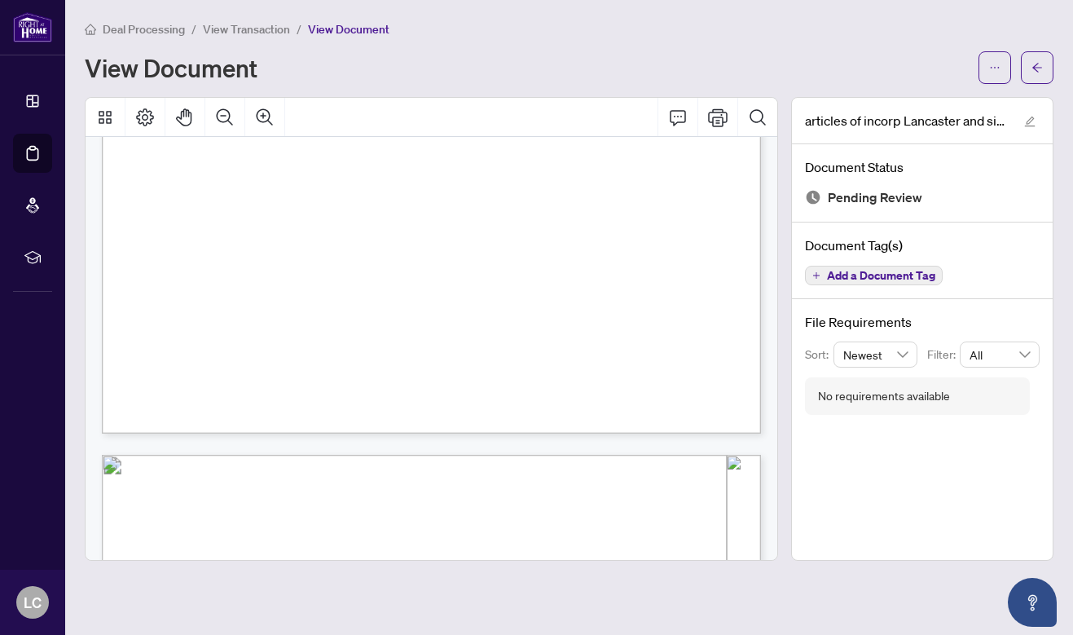
scroll to position [7561, 0]
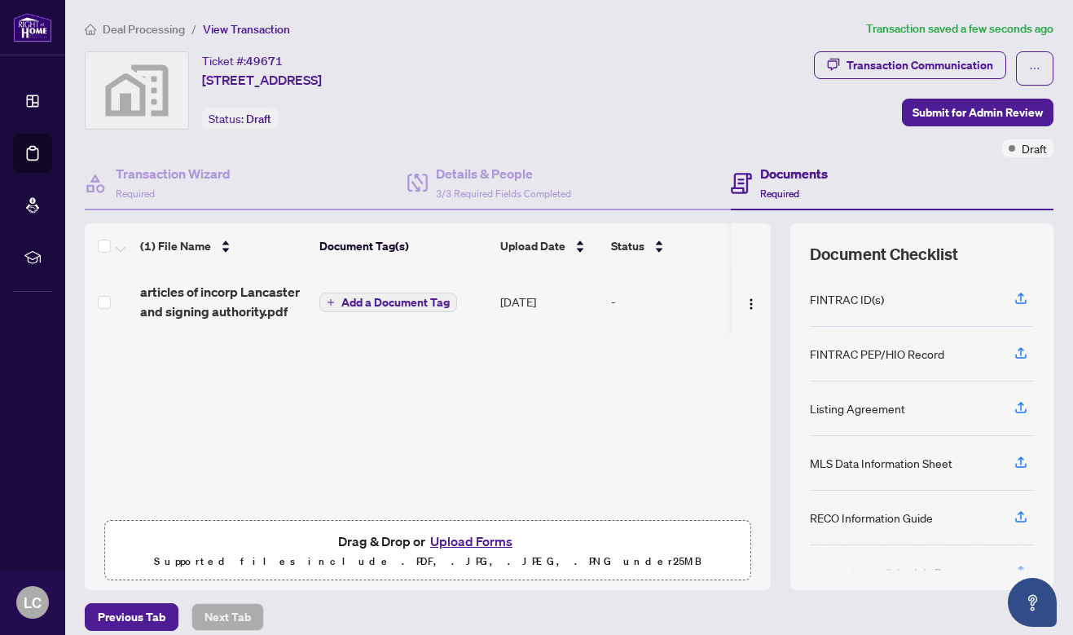
click at [394, 297] on span "Add a Document Tag" at bounding box center [395, 302] width 108 height 11
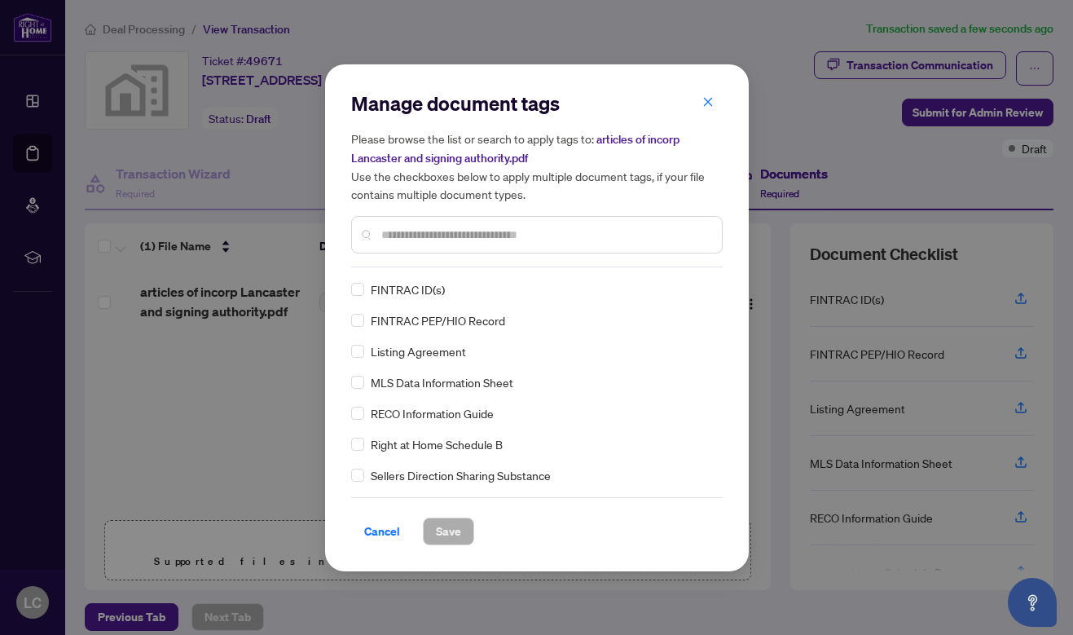
click at [419, 244] on div at bounding box center [537, 234] width 372 height 37
click at [420, 236] on input "text" at bounding box center [545, 235] width 328 height 18
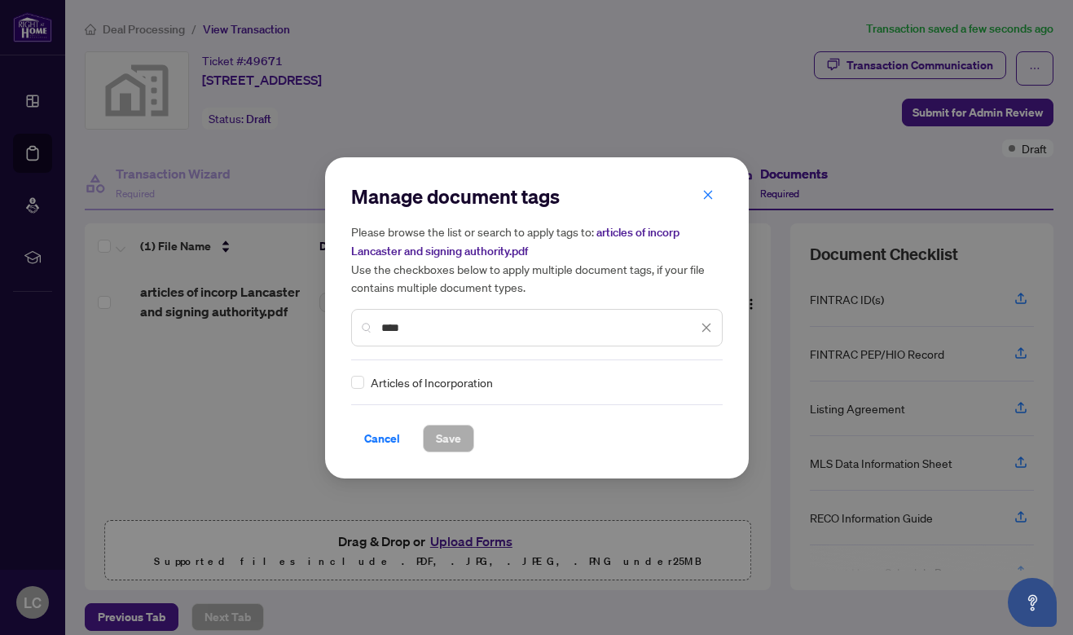
type input "****"
click at [452, 433] on span "Save" at bounding box center [448, 438] width 25 height 26
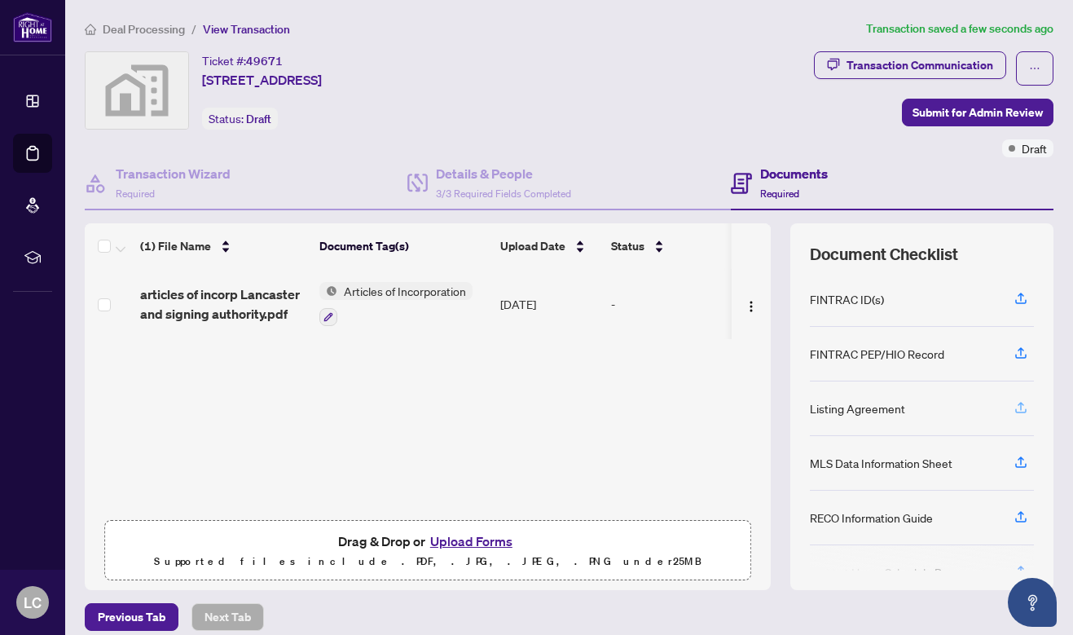
click at [1019, 403] on icon "button" at bounding box center [1021, 406] width 7 height 8
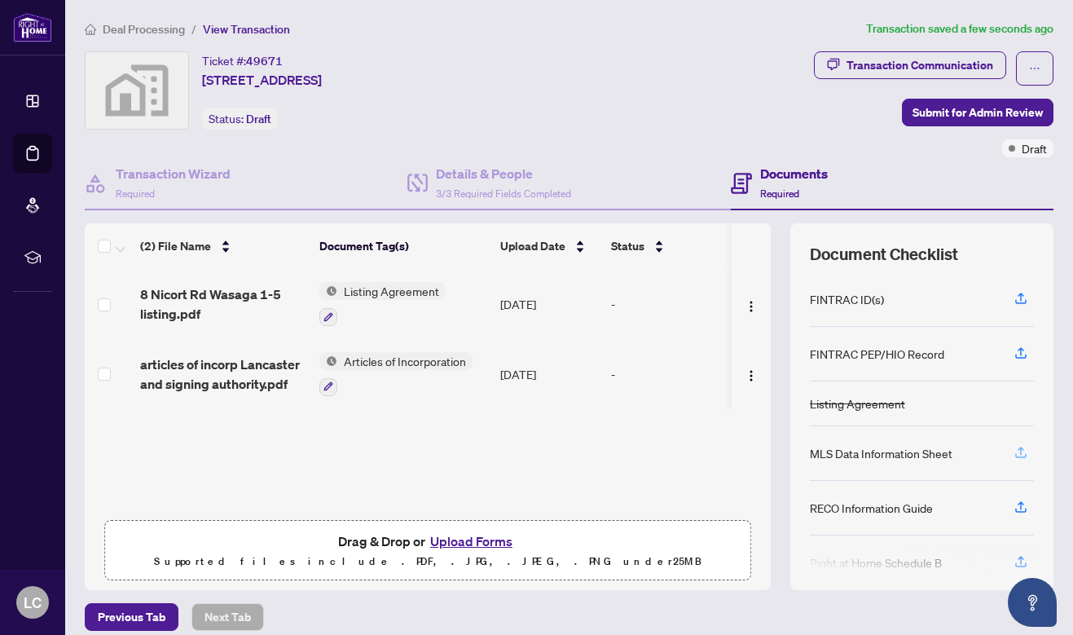
click at [1019, 449] on icon "button" at bounding box center [1021, 451] width 7 height 8
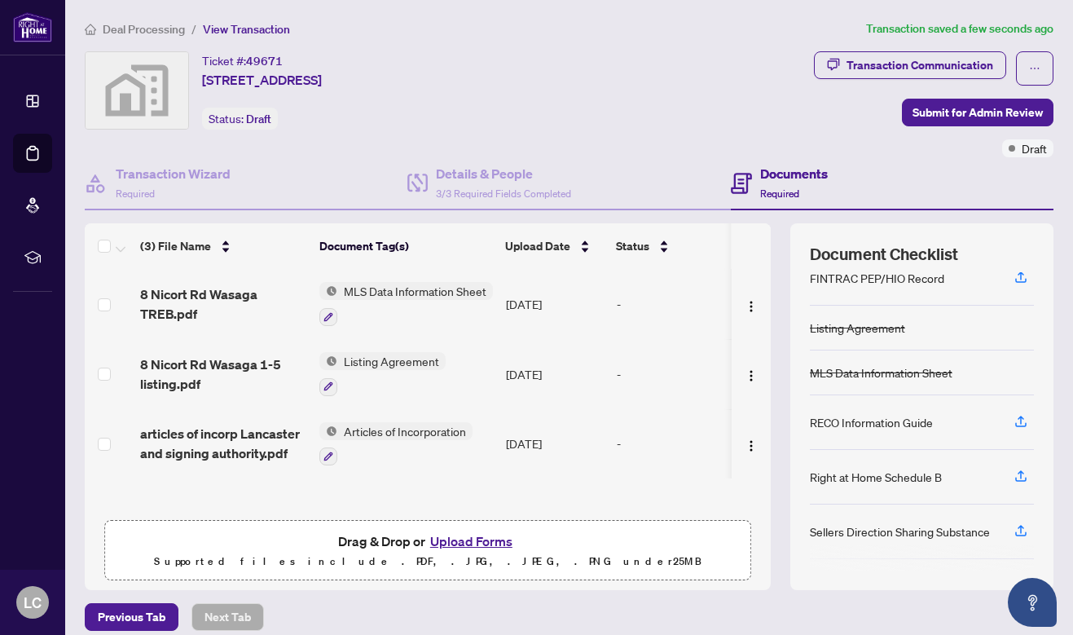
scroll to position [176, 0]
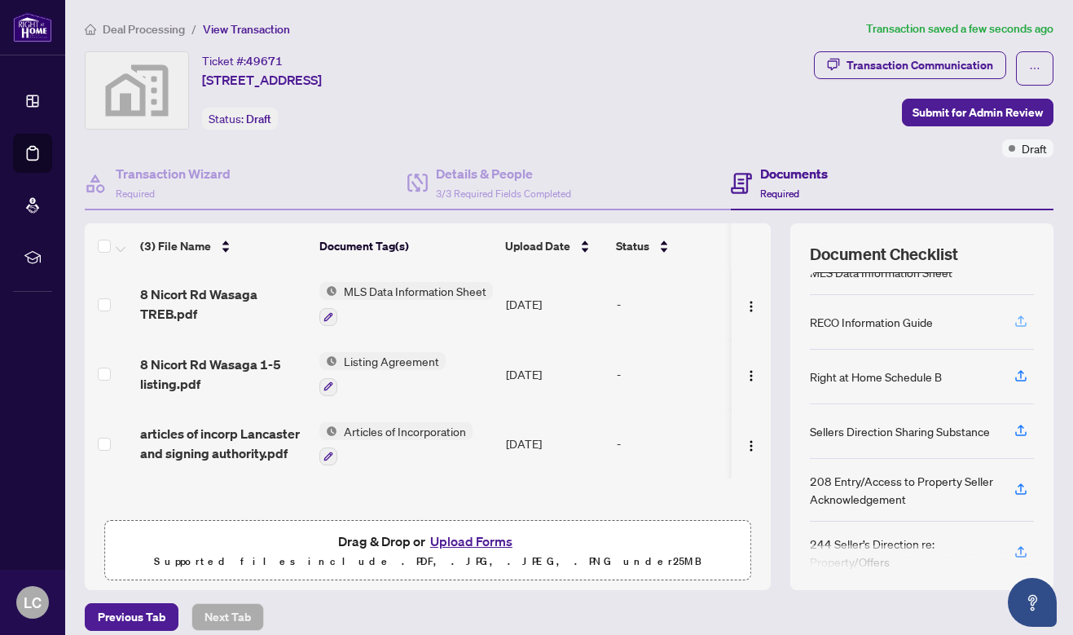
click at [1019, 319] on icon "button" at bounding box center [1021, 321] width 15 height 15
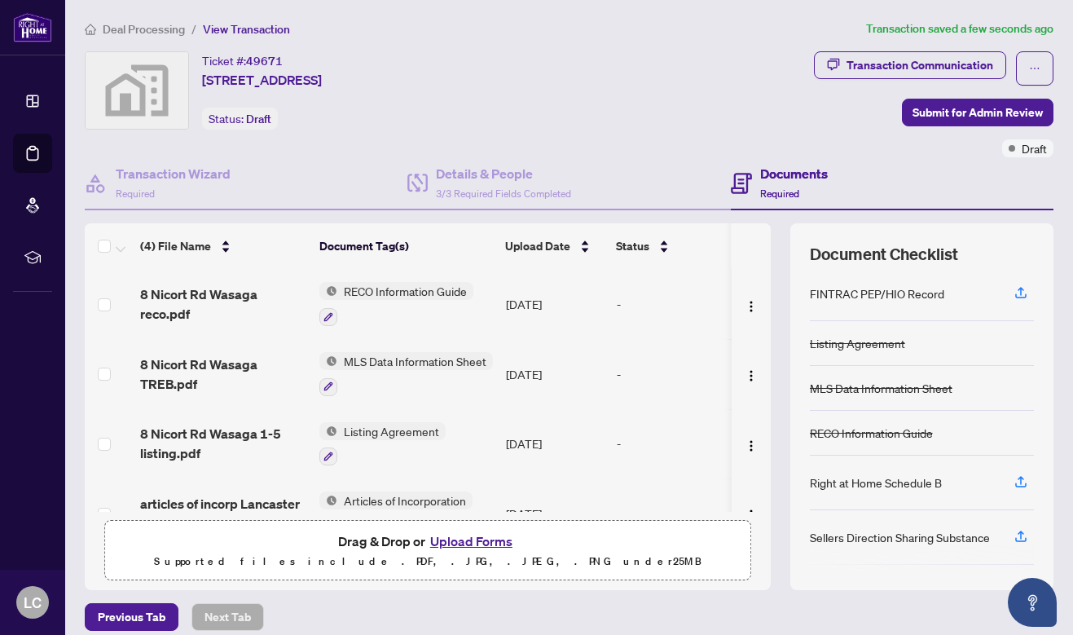
scroll to position [88, 0]
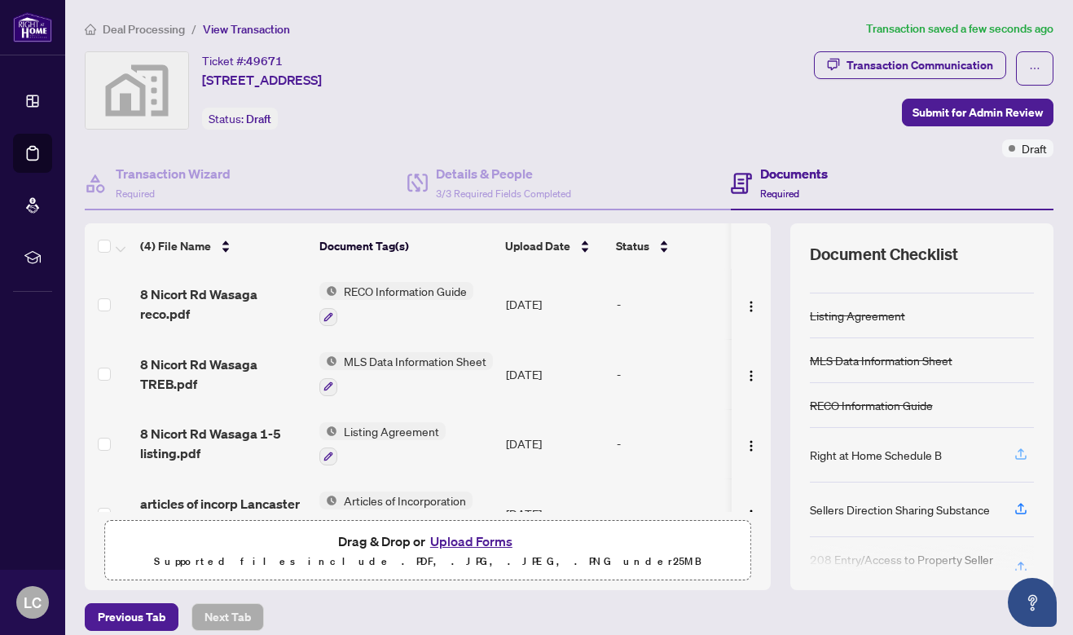
click at [1018, 450] on icon "button" at bounding box center [1021, 454] width 15 height 15
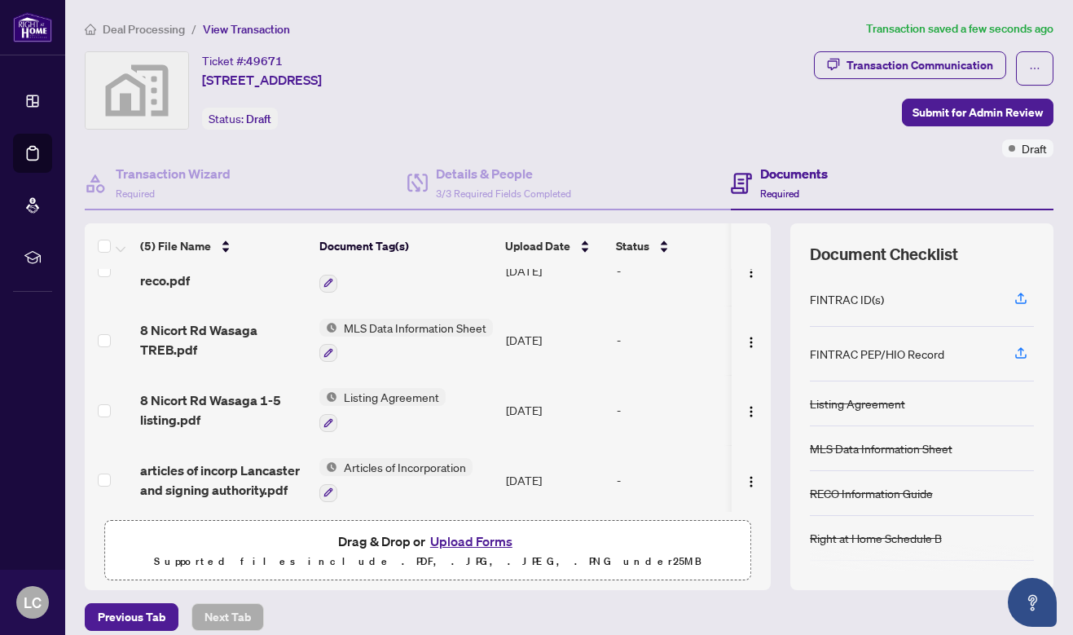
scroll to position [0, 0]
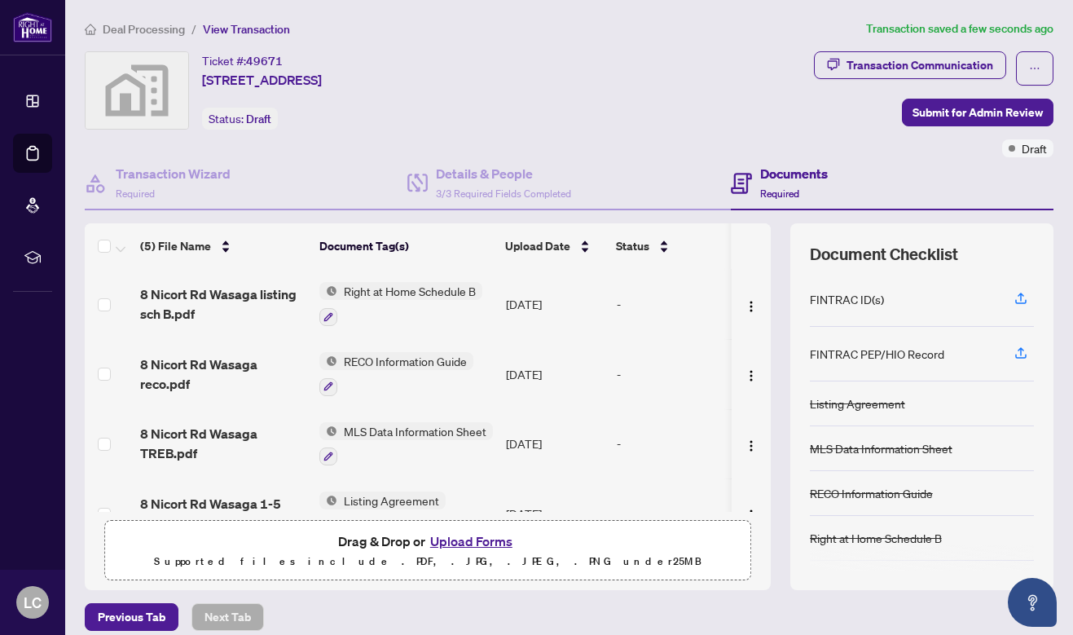
click at [654, 623] on div "Previous Tab Next Tab" at bounding box center [569, 617] width 969 height 28
click at [477, 170] on h4 "Details & People" at bounding box center [503, 174] width 135 height 20
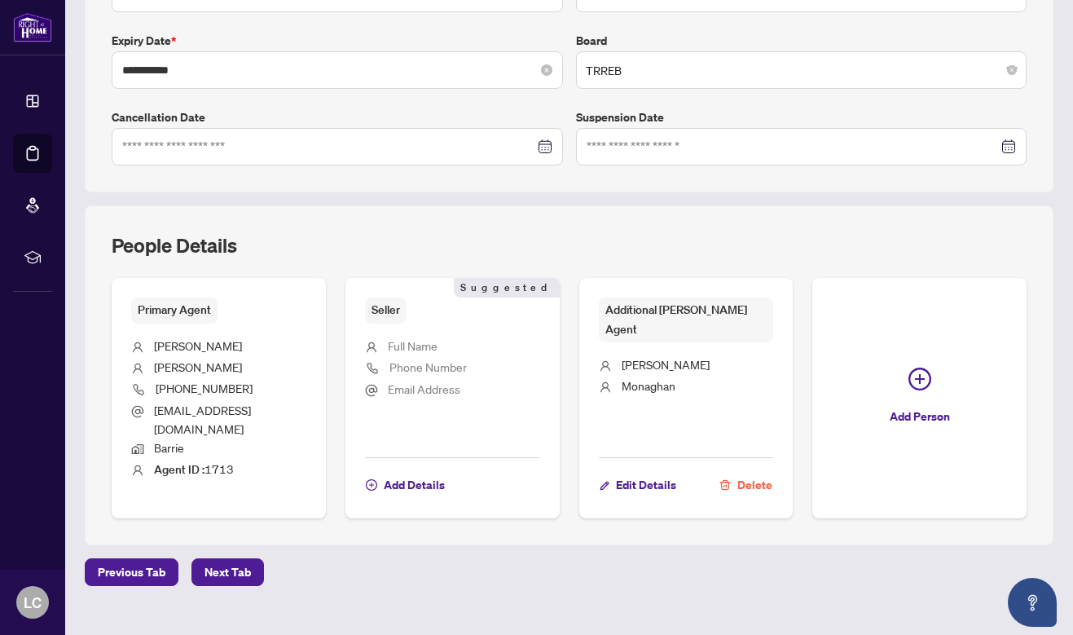
scroll to position [427, 0]
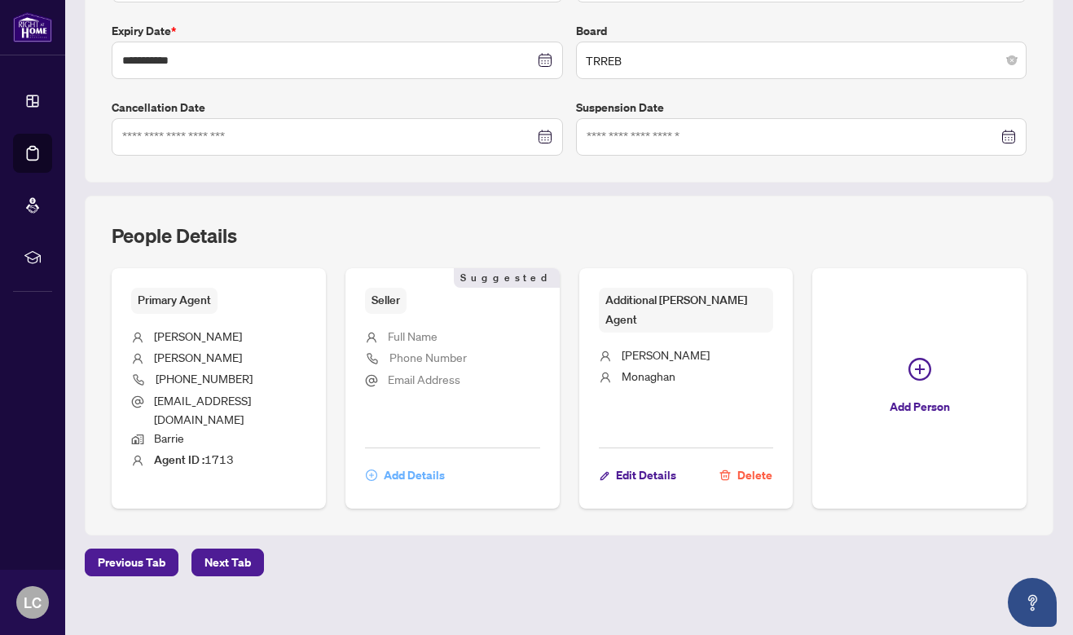
click at [417, 462] on span "Add Details" at bounding box center [414, 475] width 61 height 26
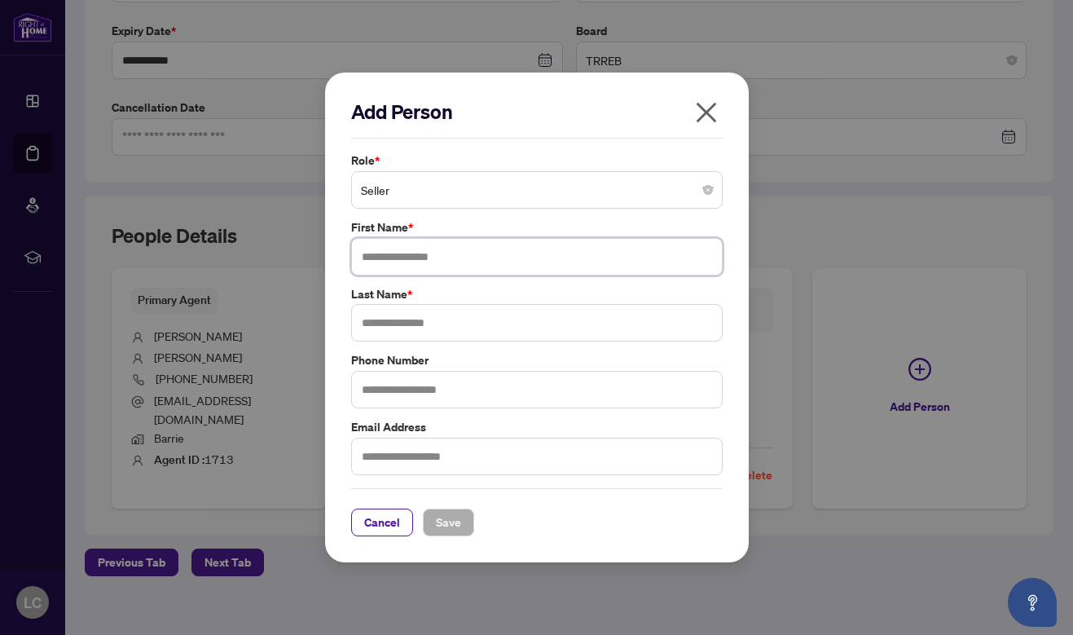
click at [491, 256] on input "text" at bounding box center [537, 256] width 372 height 37
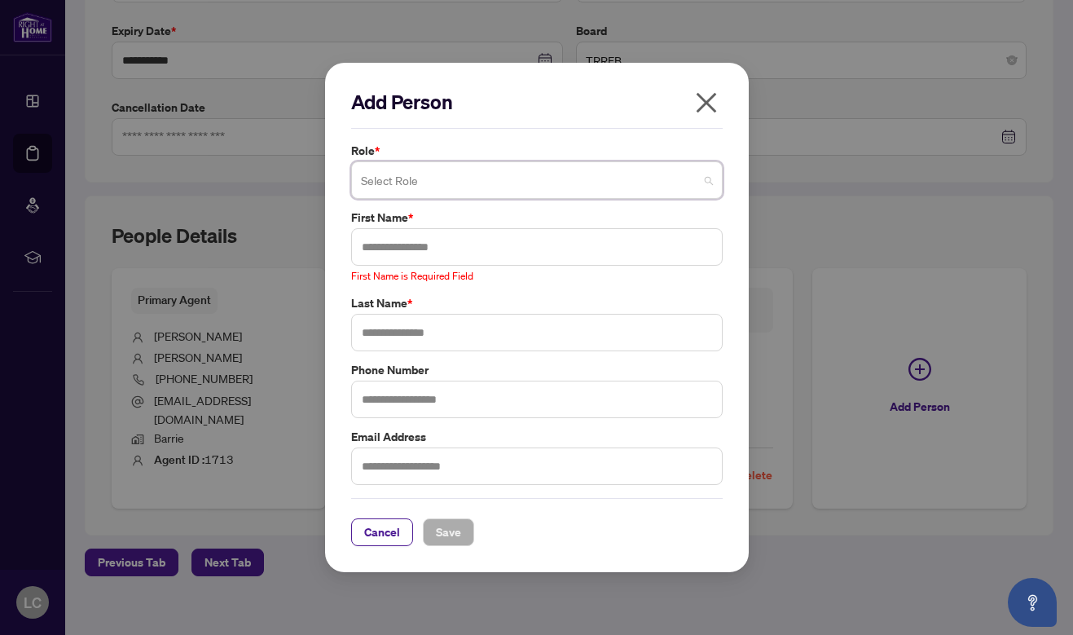
click at [702, 186] on span at bounding box center [537, 180] width 352 height 31
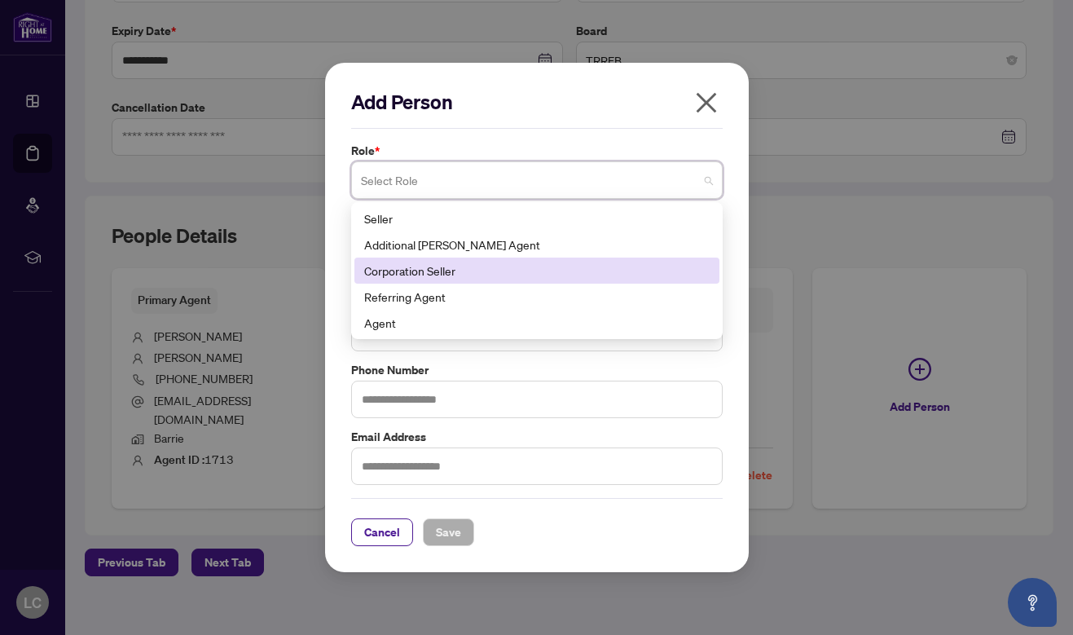
click at [625, 275] on div "Corporation Seller" at bounding box center [536, 271] width 345 height 18
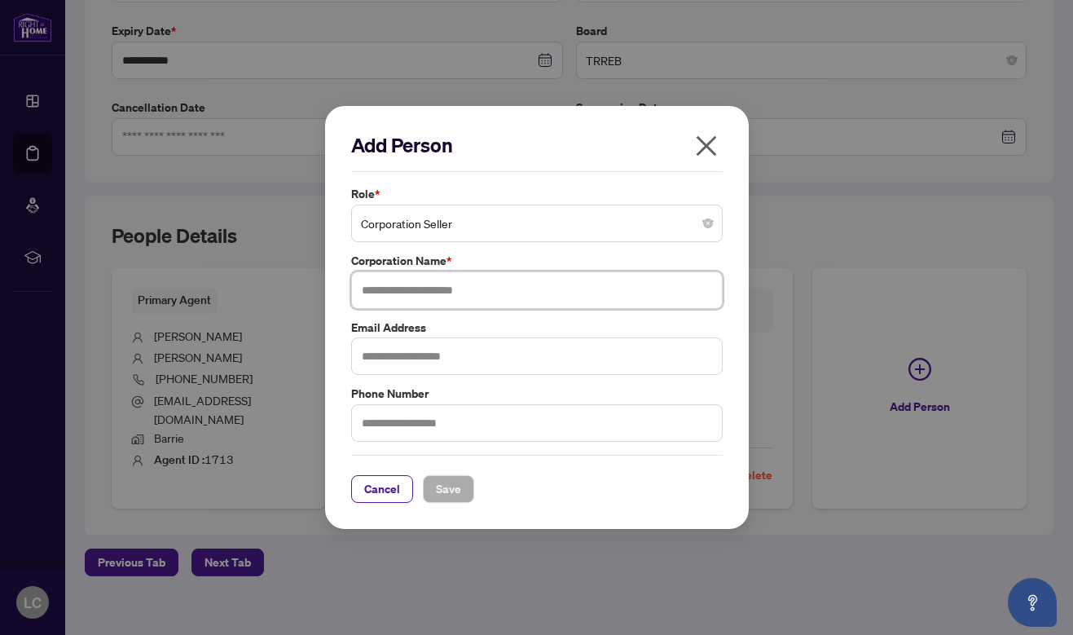
click at [434, 292] on input "text" at bounding box center [537, 289] width 372 height 37
type input "**********"
click at [416, 350] on input "text" at bounding box center [537, 355] width 372 height 37
click at [457, 485] on span "Save" at bounding box center [448, 489] width 25 height 26
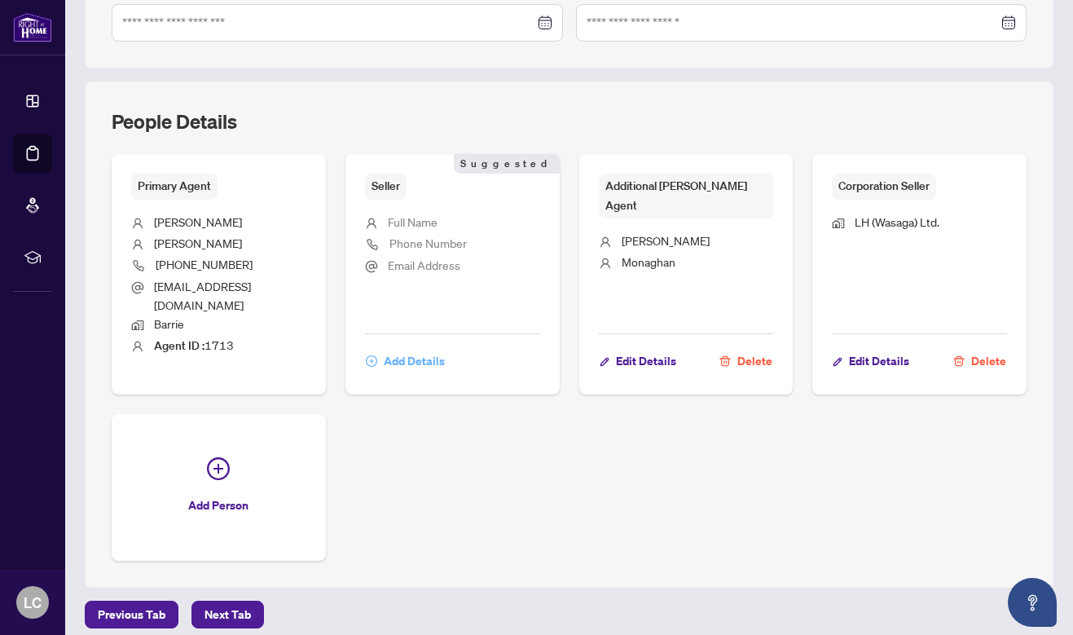
scroll to position [593, 0]
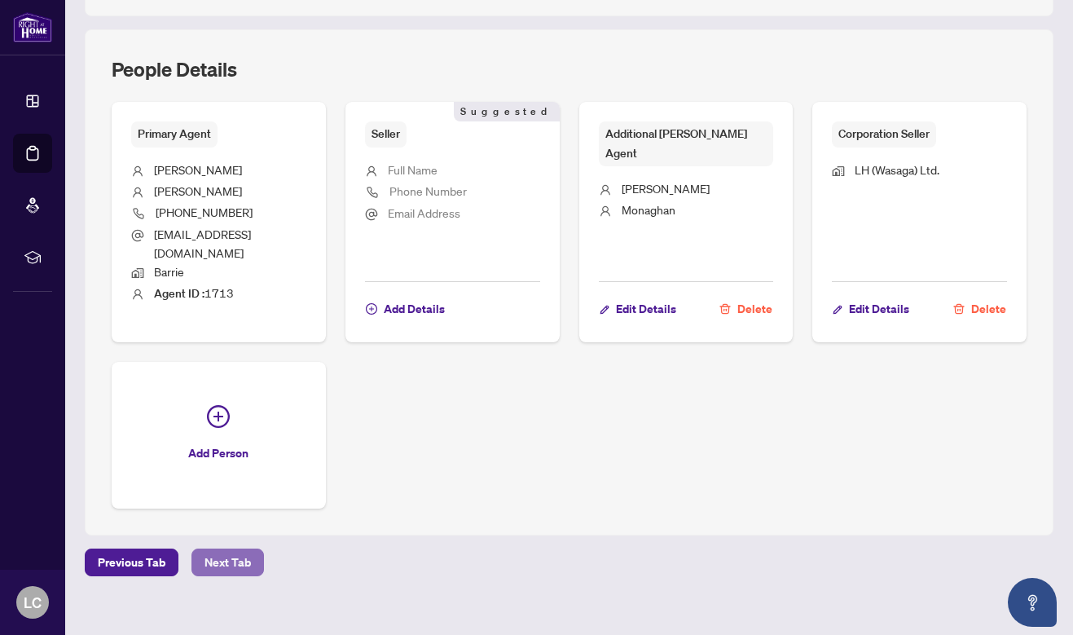
click at [237, 549] on span "Next Tab" at bounding box center [228, 562] width 46 height 26
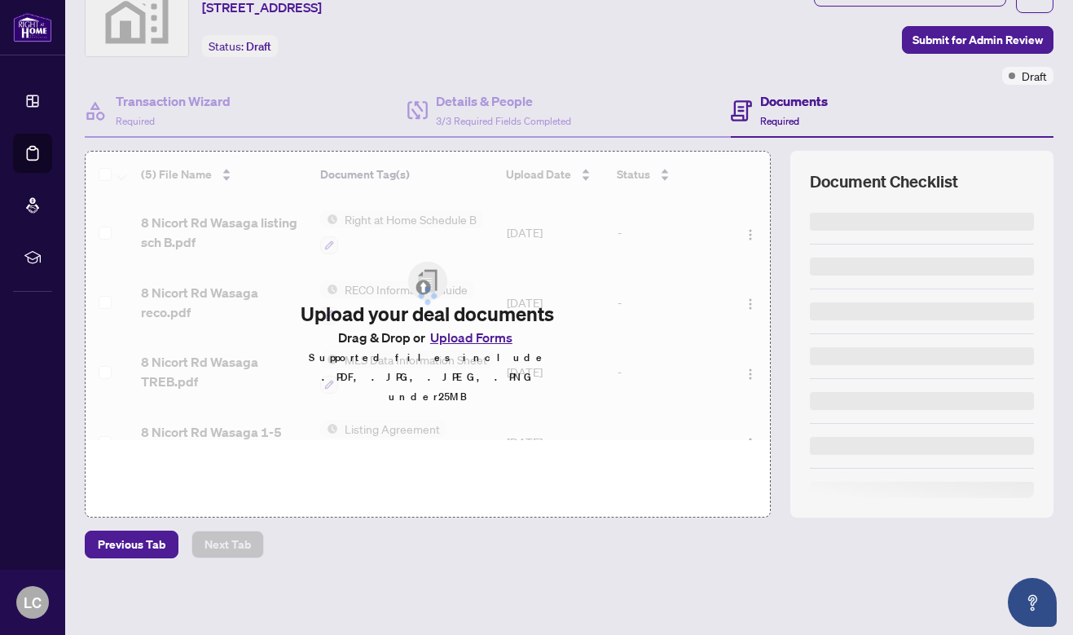
scroll to position [71, 0]
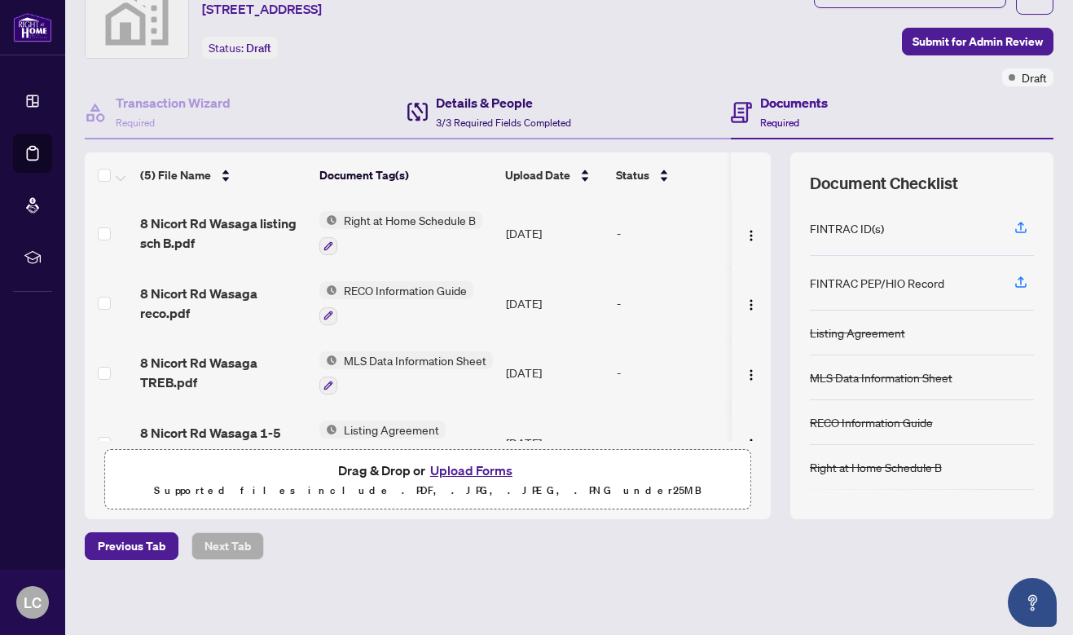
click at [462, 105] on h4 "Details & People" at bounding box center [503, 103] width 135 height 20
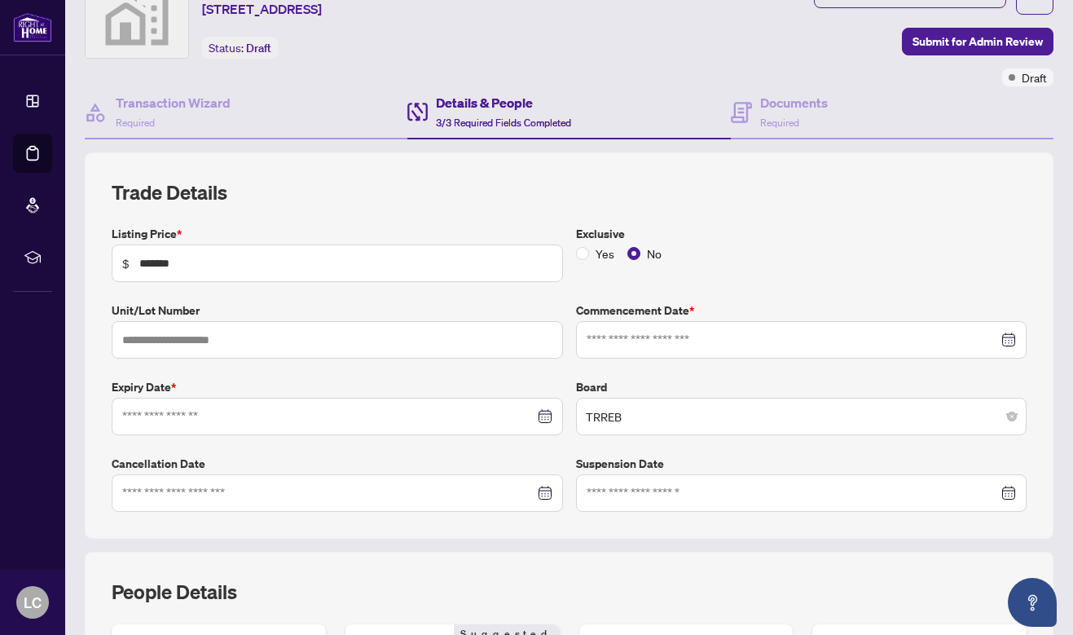
type input "**********"
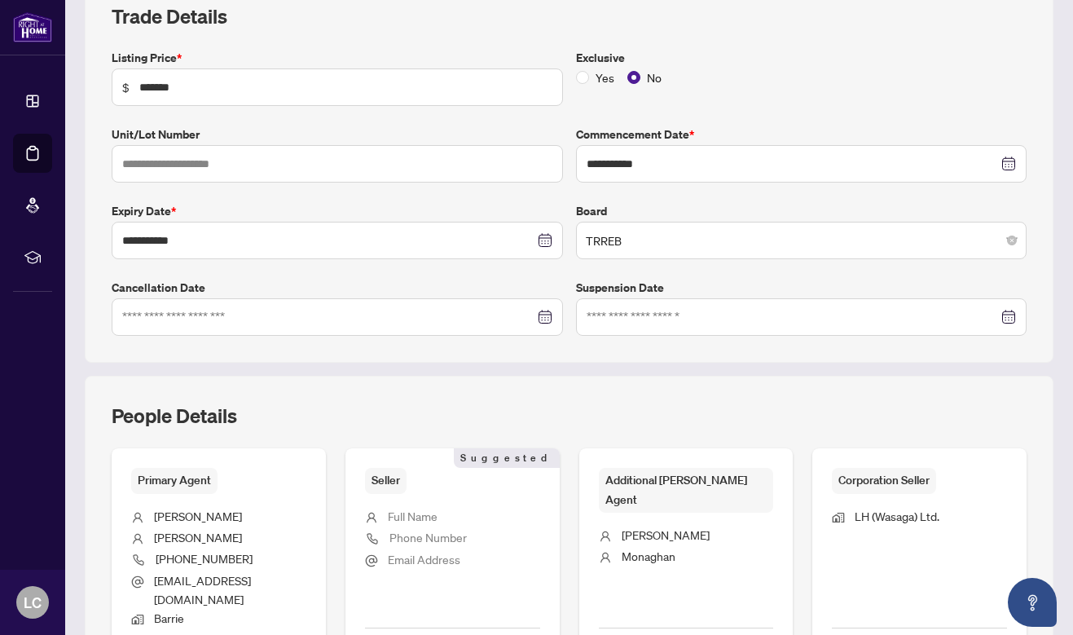
scroll to position [423, 0]
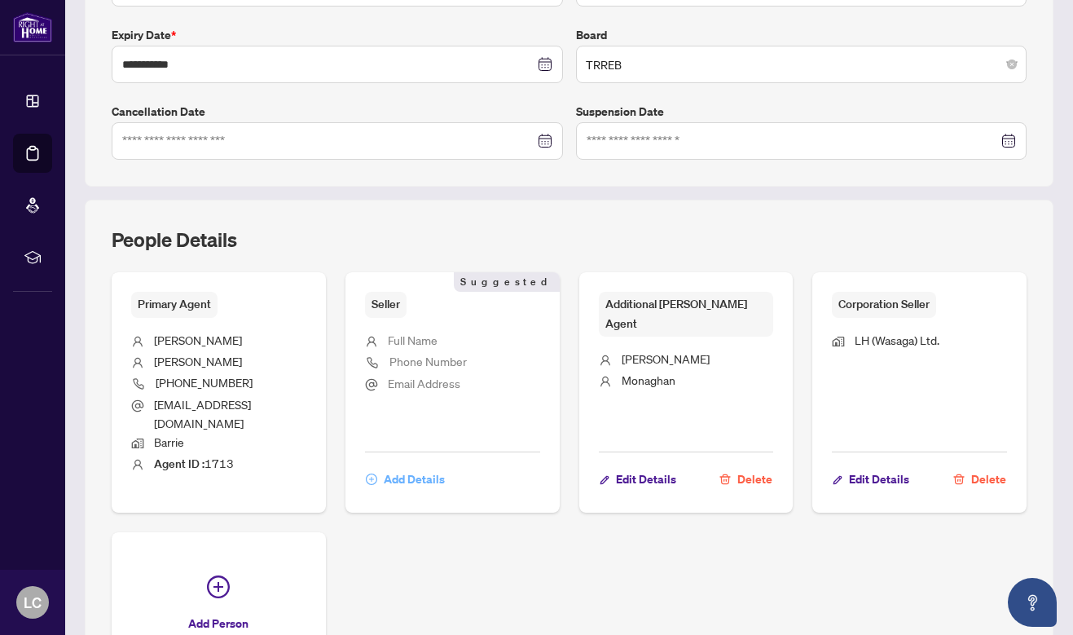
click at [411, 466] on span "Add Details" at bounding box center [414, 479] width 61 height 26
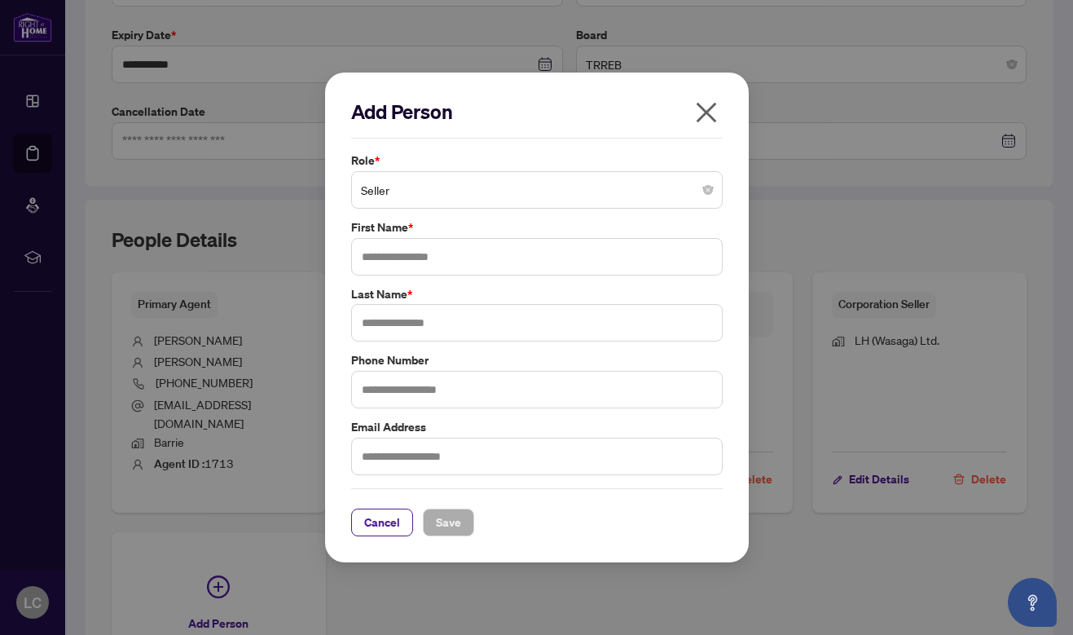
click at [706, 108] on icon "close" at bounding box center [706, 112] width 26 height 26
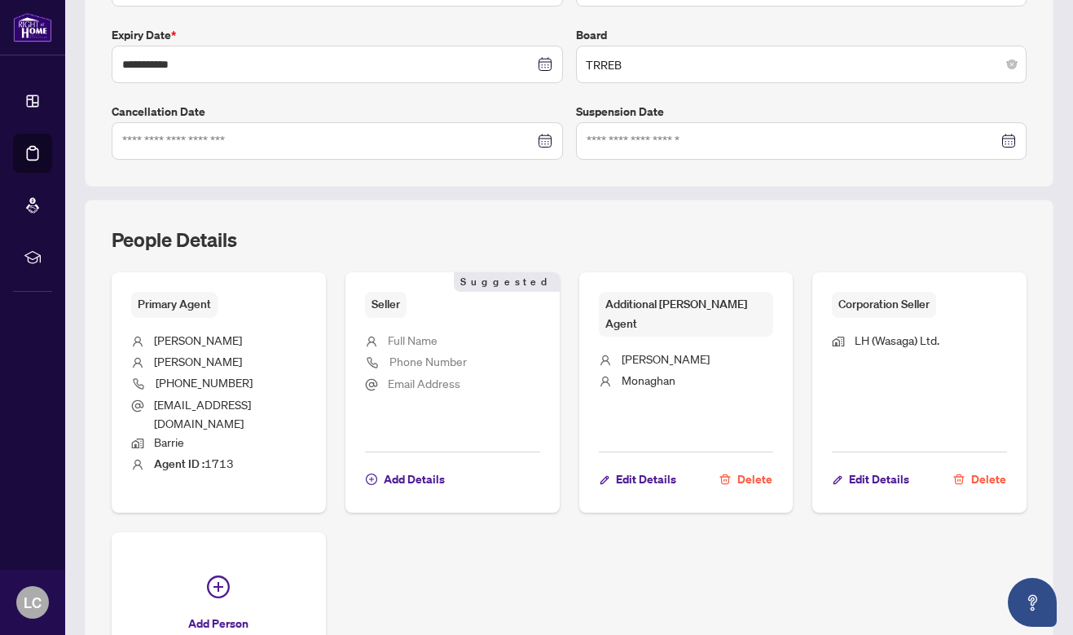
scroll to position [593, 0]
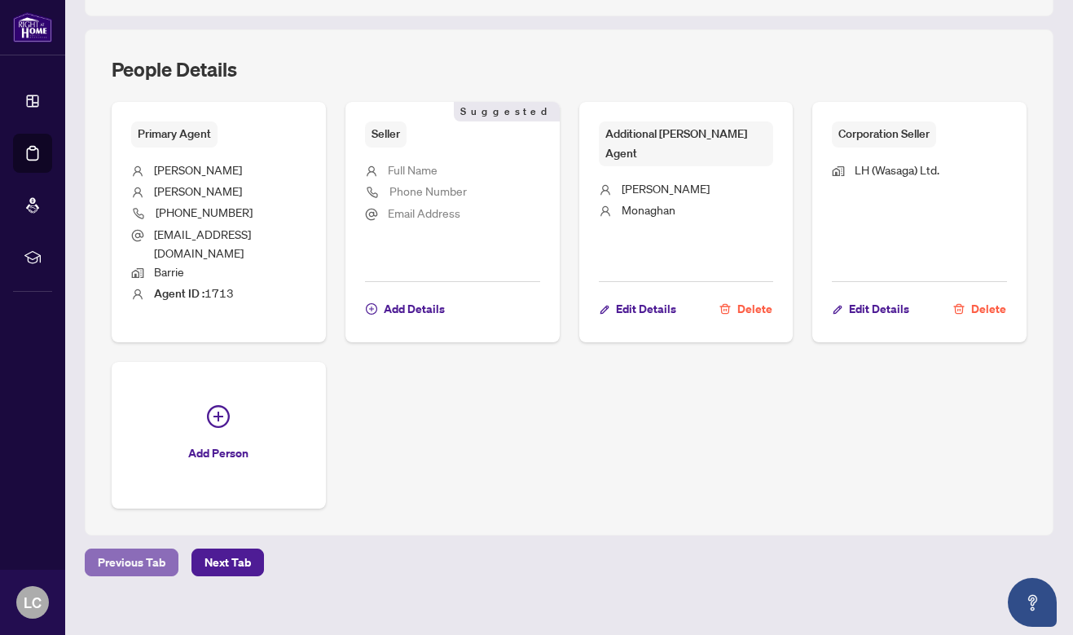
click at [142, 549] on span "Previous Tab" at bounding box center [132, 562] width 68 height 26
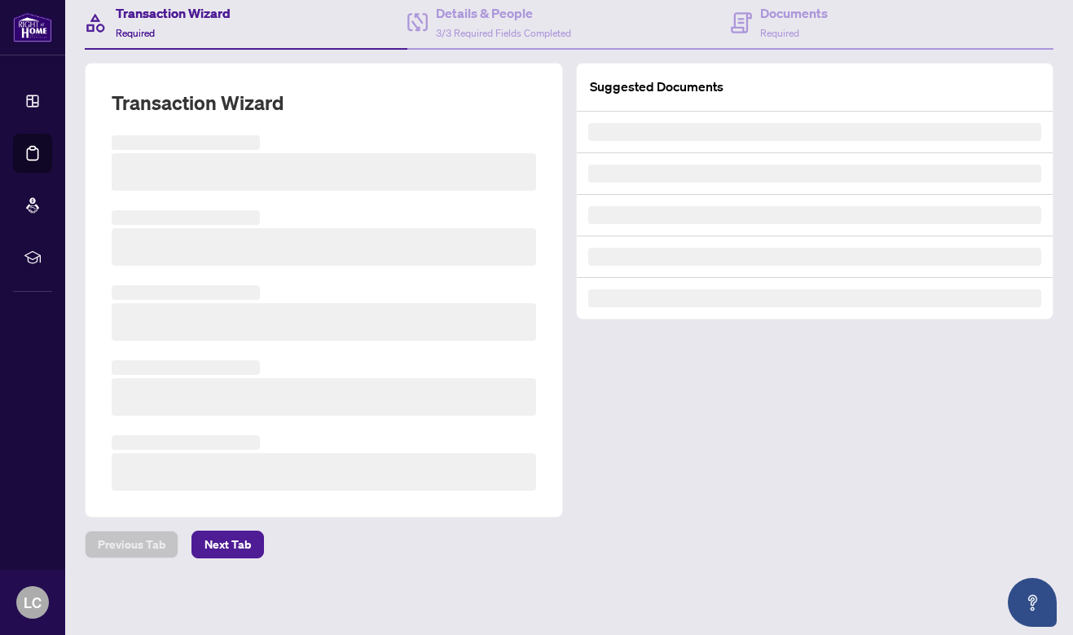
scroll to position [159, 0]
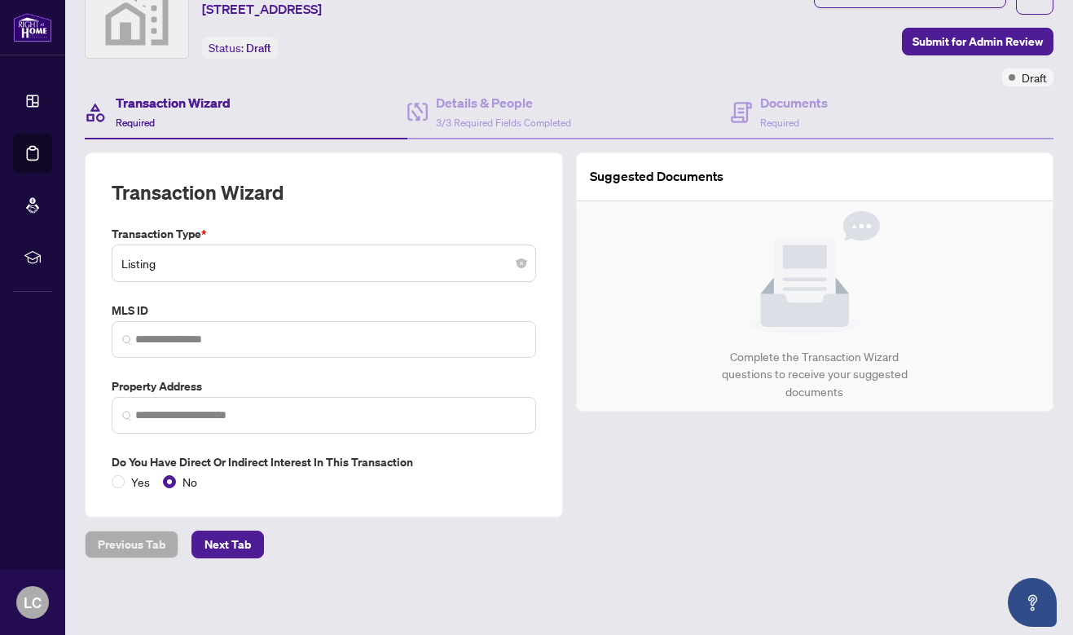
type input "**********"
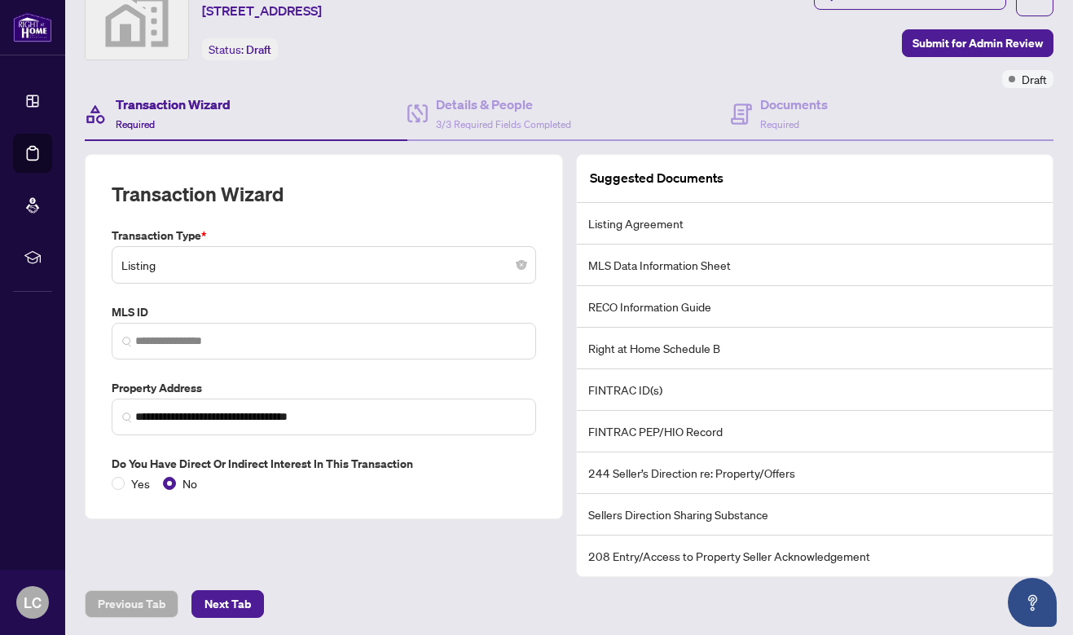
scroll to position [0, 0]
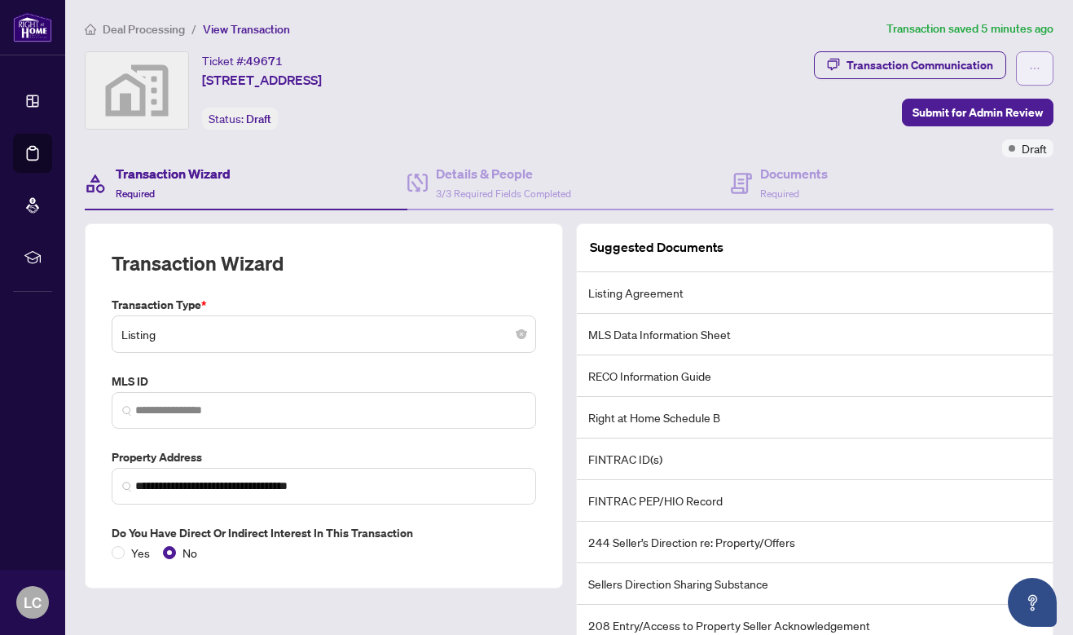
click at [1041, 65] on button "button" at bounding box center [1034, 68] width 37 height 34
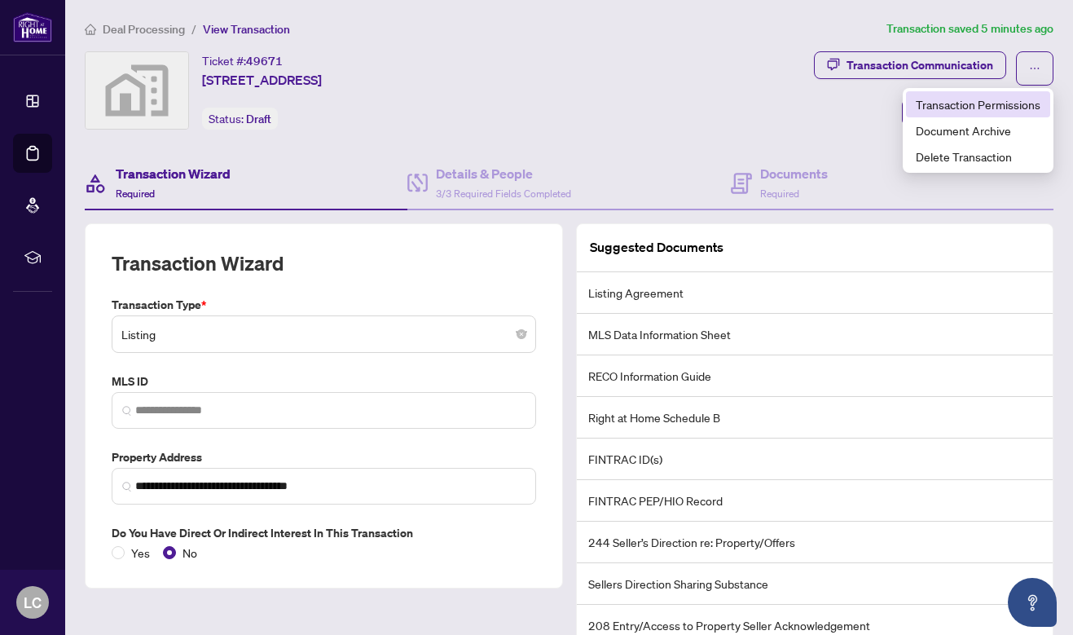
click at [1021, 101] on span "Transaction Permissions" at bounding box center [978, 104] width 125 height 18
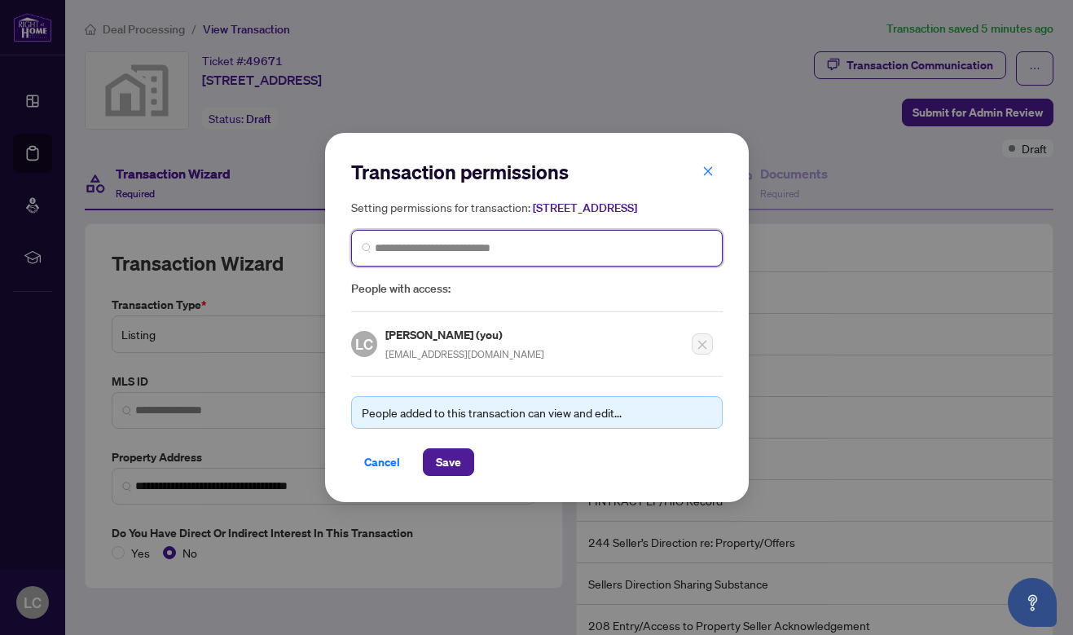
click at [618, 257] on input "search" at bounding box center [543, 248] width 337 height 17
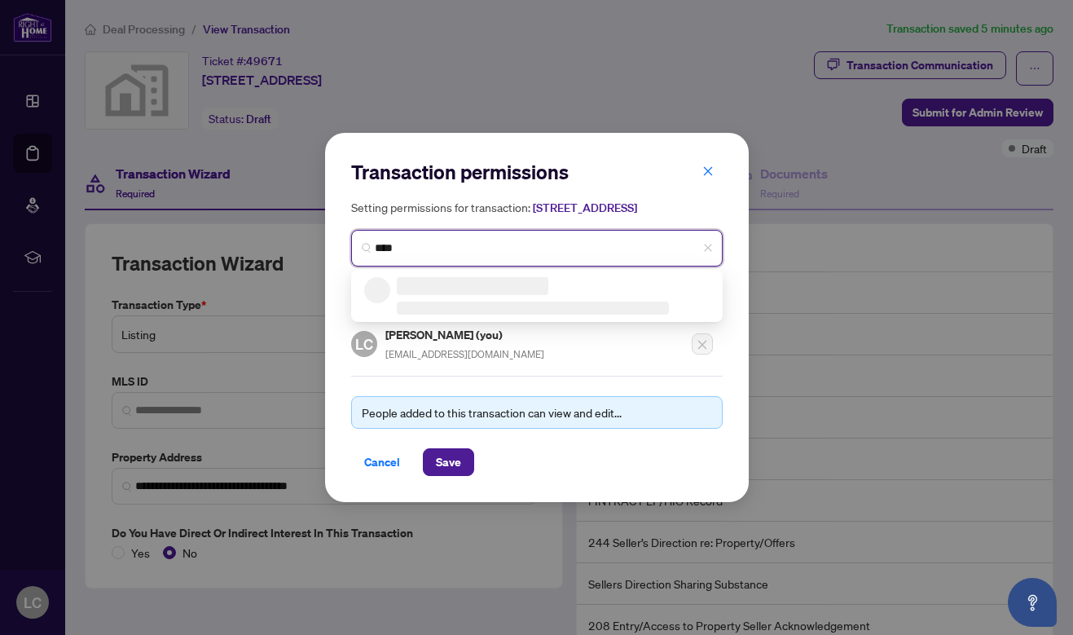
type input "****"
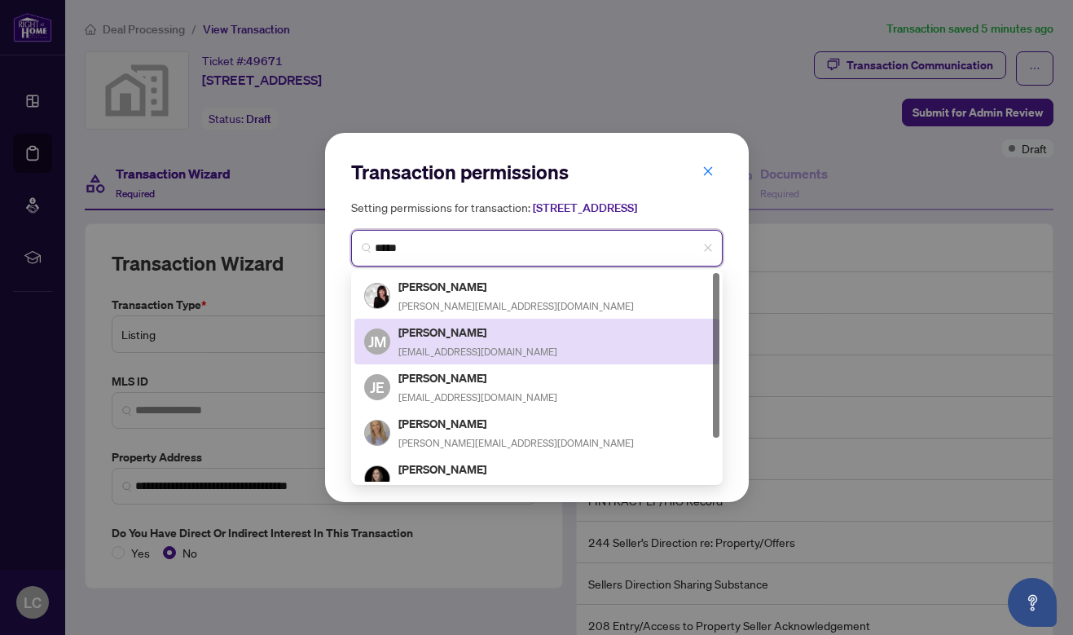
click at [468, 352] on span "jillmw1974@gmail.com" at bounding box center [477, 351] width 159 height 12
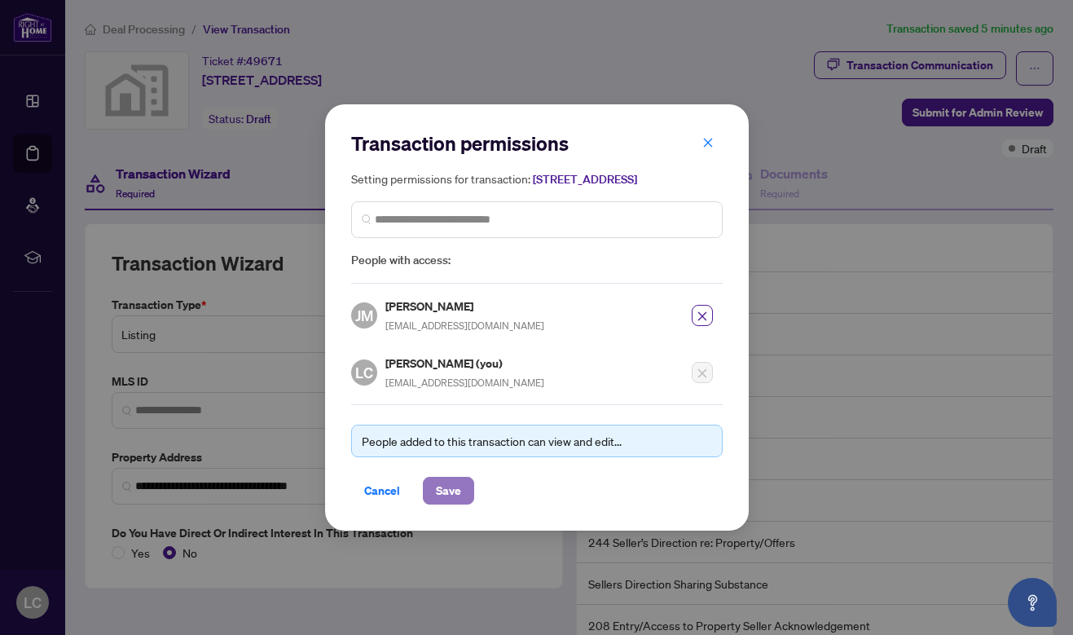
click at [460, 497] on button "Save" at bounding box center [448, 491] width 51 height 28
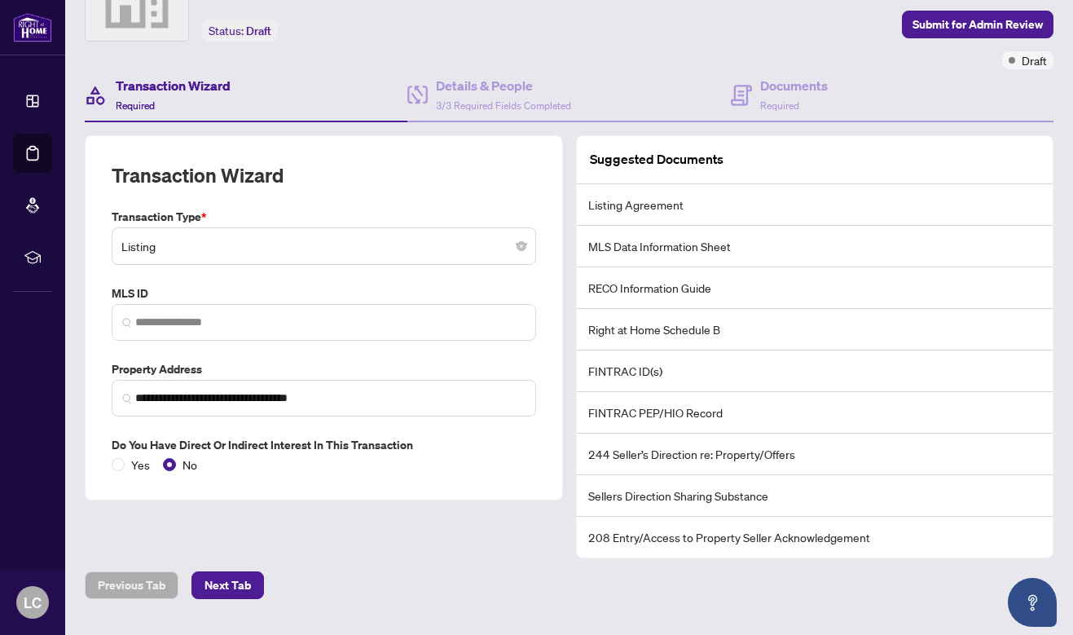
scroll to position [126, 0]
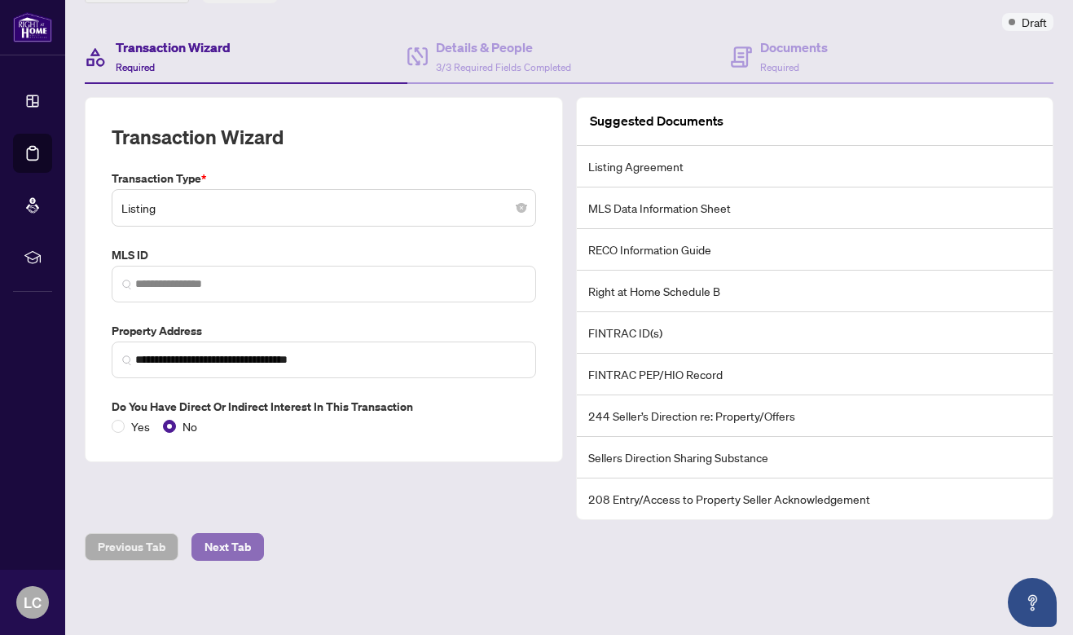
click at [229, 539] on span "Next Tab" at bounding box center [228, 547] width 46 height 26
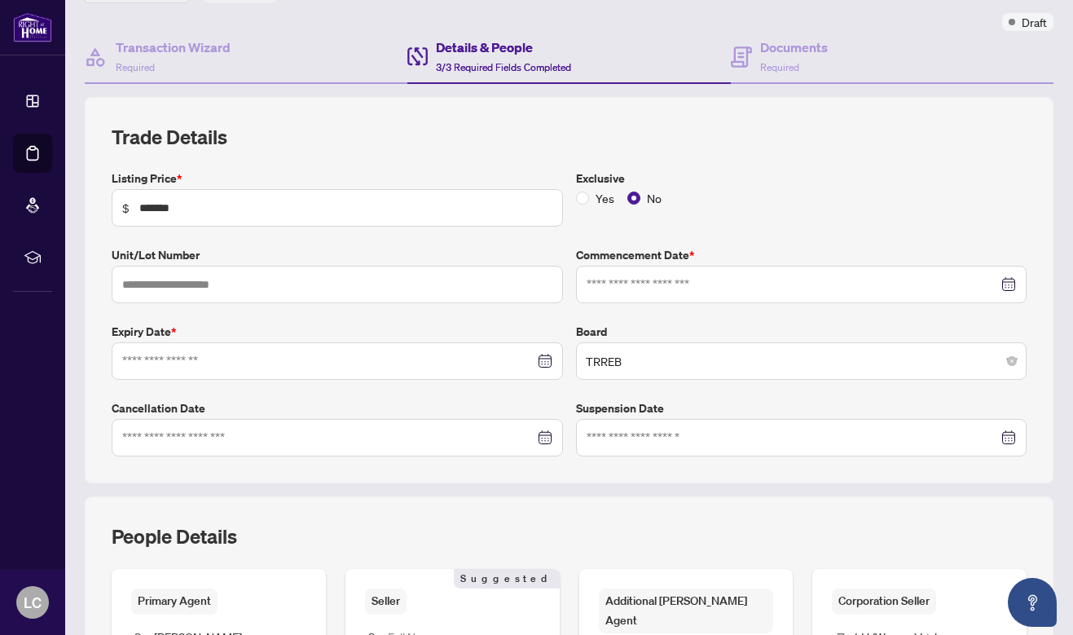
type input "**********"
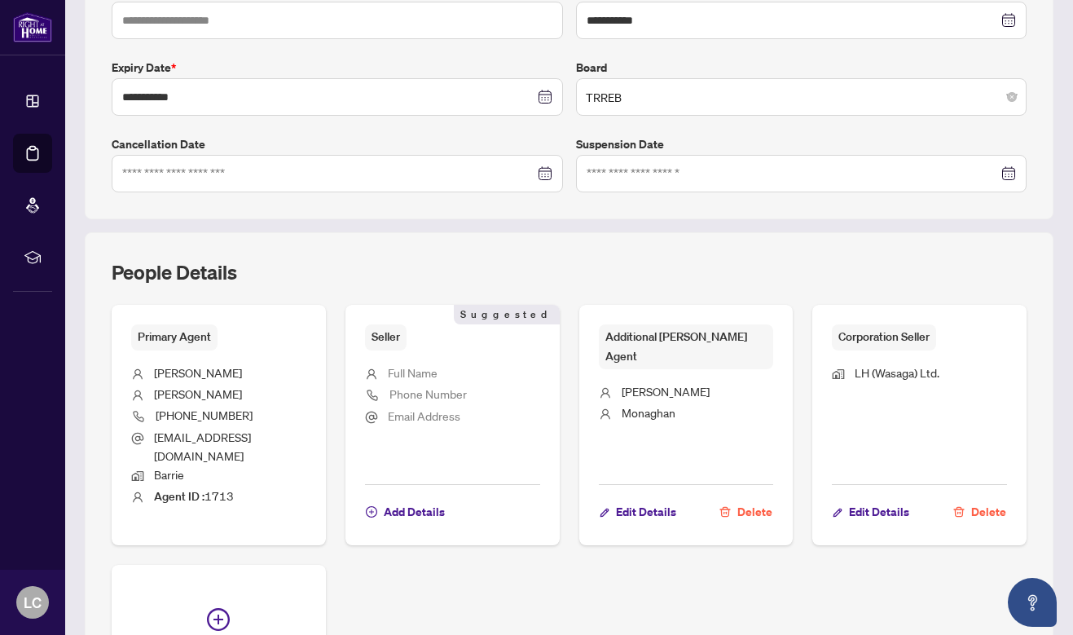
scroll to position [566, 0]
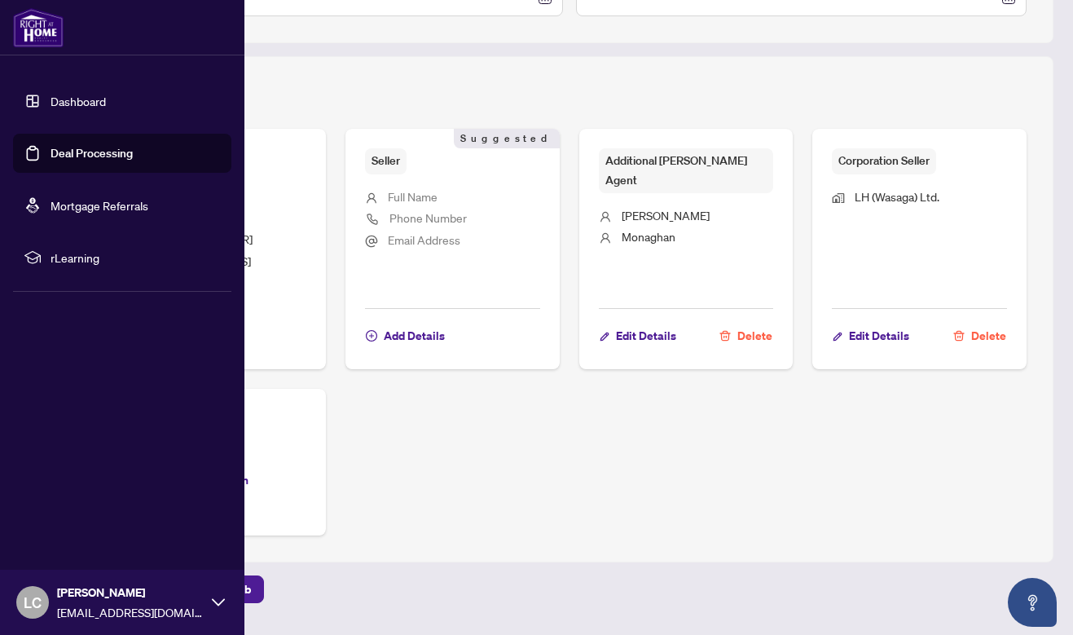
click at [64, 153] on link "Deal Processing" at bounding box center [92, 153] width 82 height 15
